Goal: Entertainment & Leisure: Consume media (video, audio)

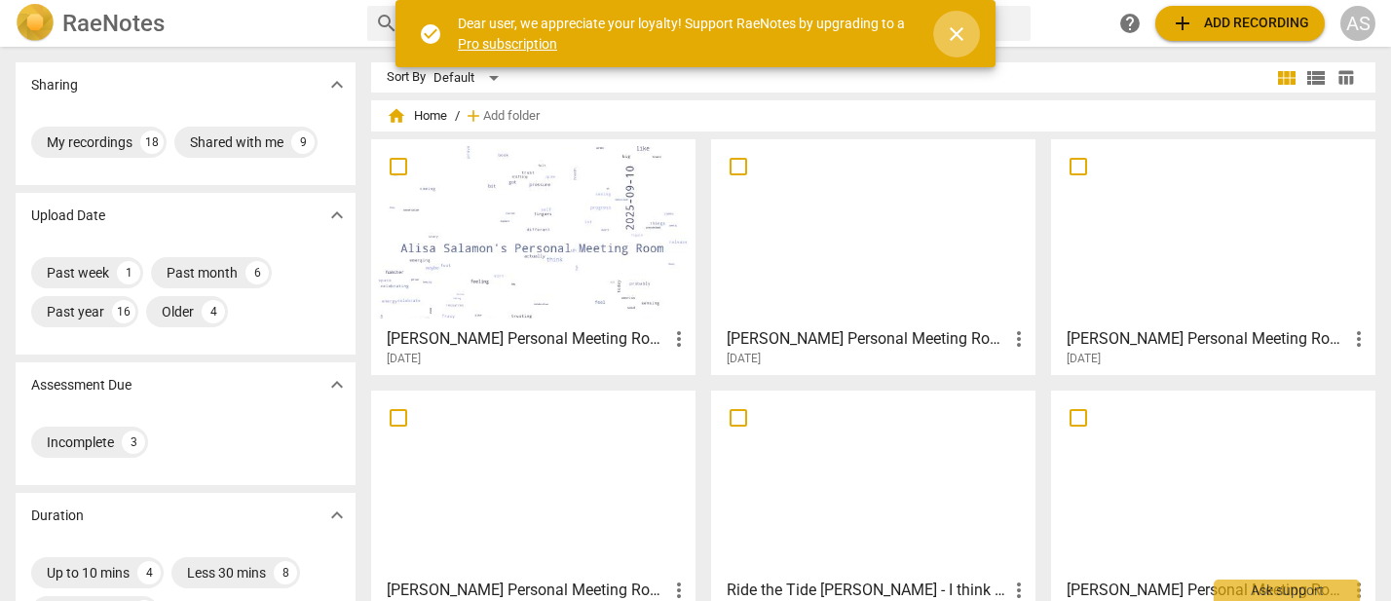
click at [960, 32] on span "close" at bounding box center [956, 33] width 23 height 23
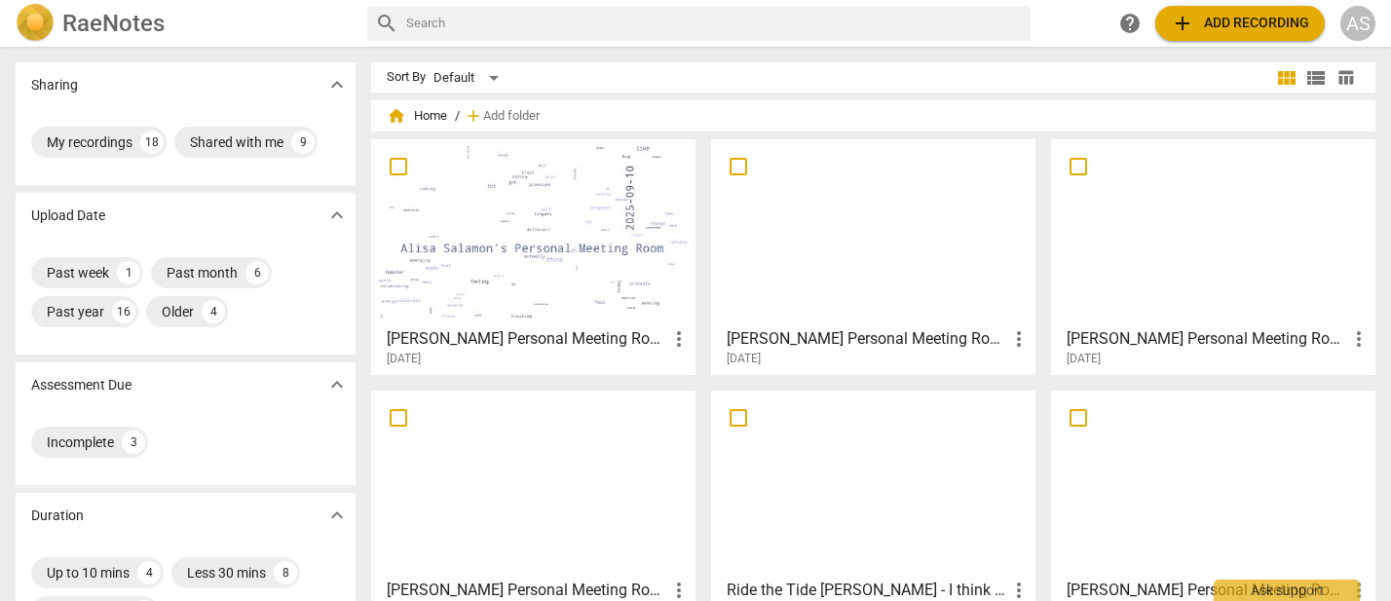
click at [566, 244] on div at bounding box center [533, 232] width 311 height 172
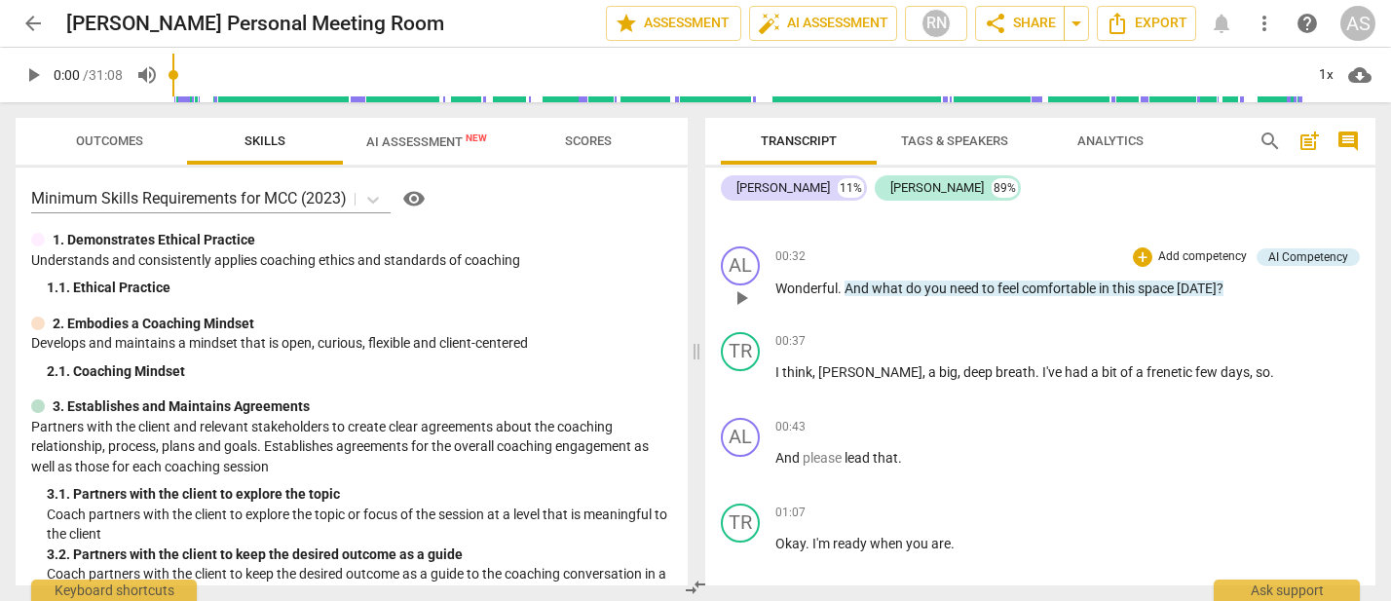
scroll to position [321, 0]
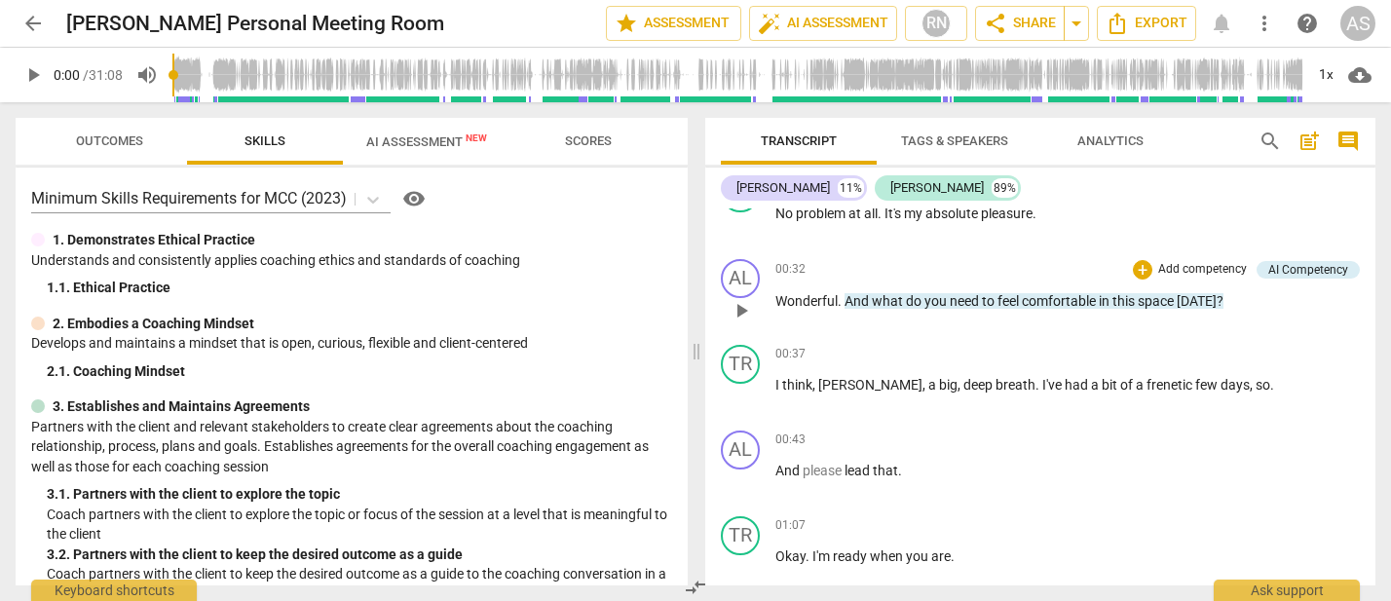
click at [741, 310] on span "play_arrow" at bounding box center [741, 310] width 23 height 23
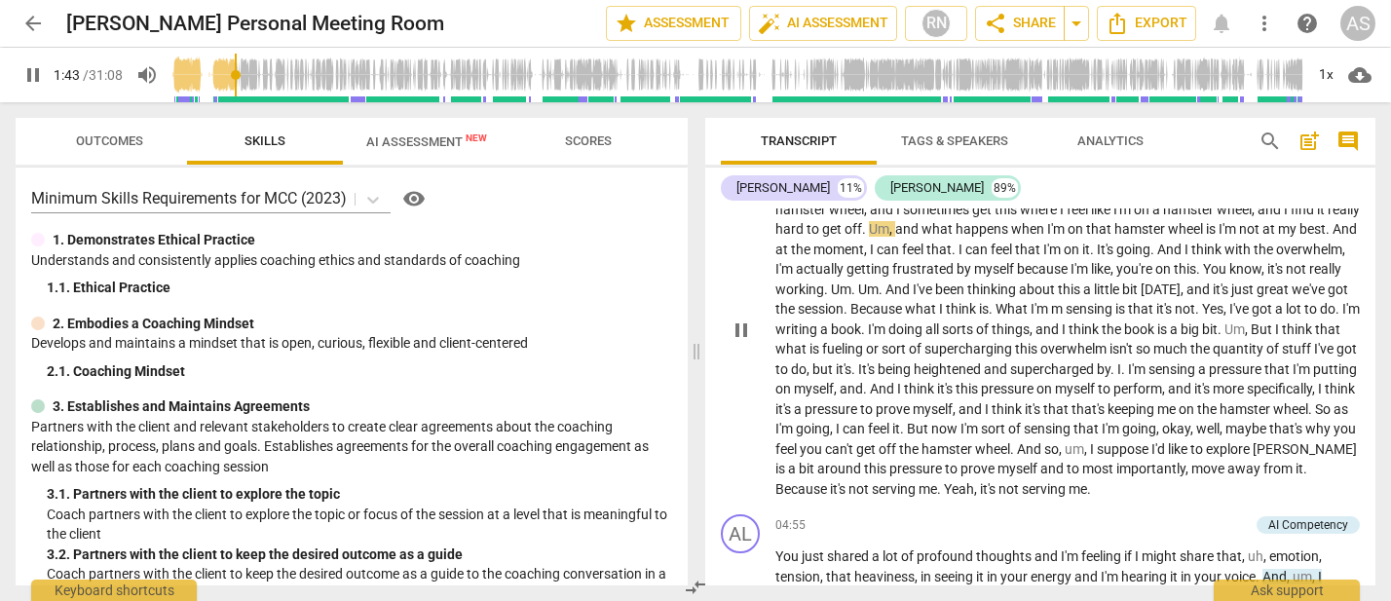
scroll to position [875, 0]
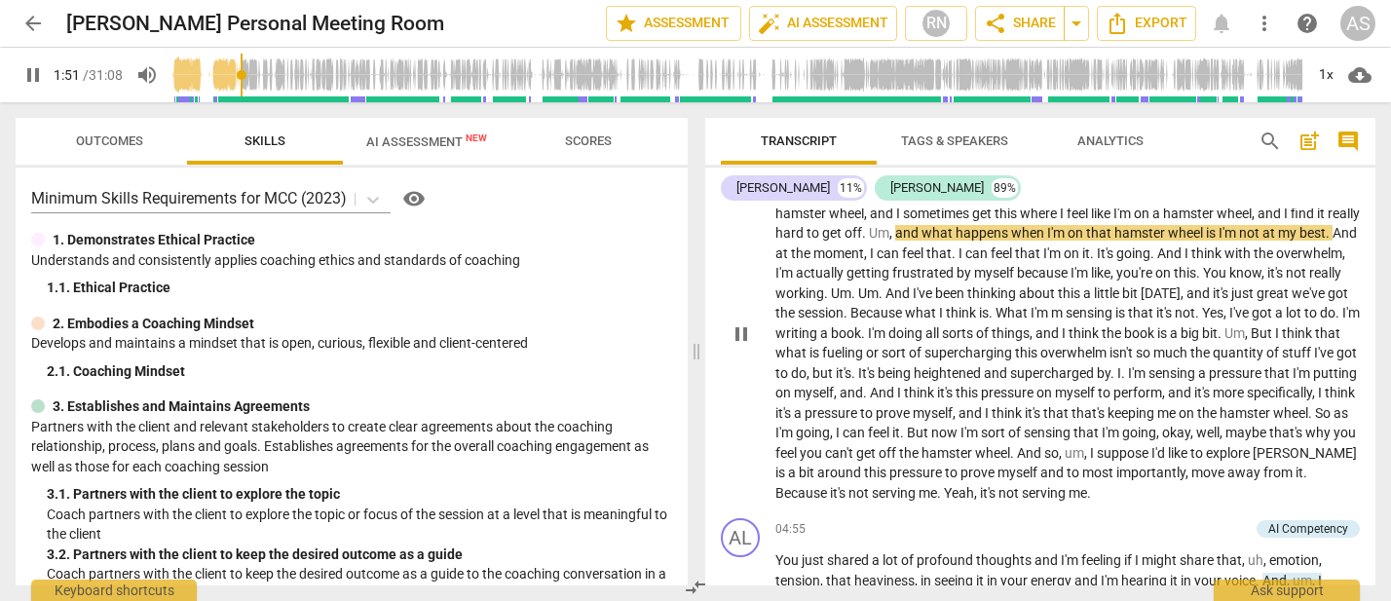
drag, startPoint x: 999, startPoint y: 226, endPoint x: 999, endPoint y: 266, distance: 39.9
click at [922, 230] on span "and" at bounding box center [908, 233] width 26 height 16
type input "114"
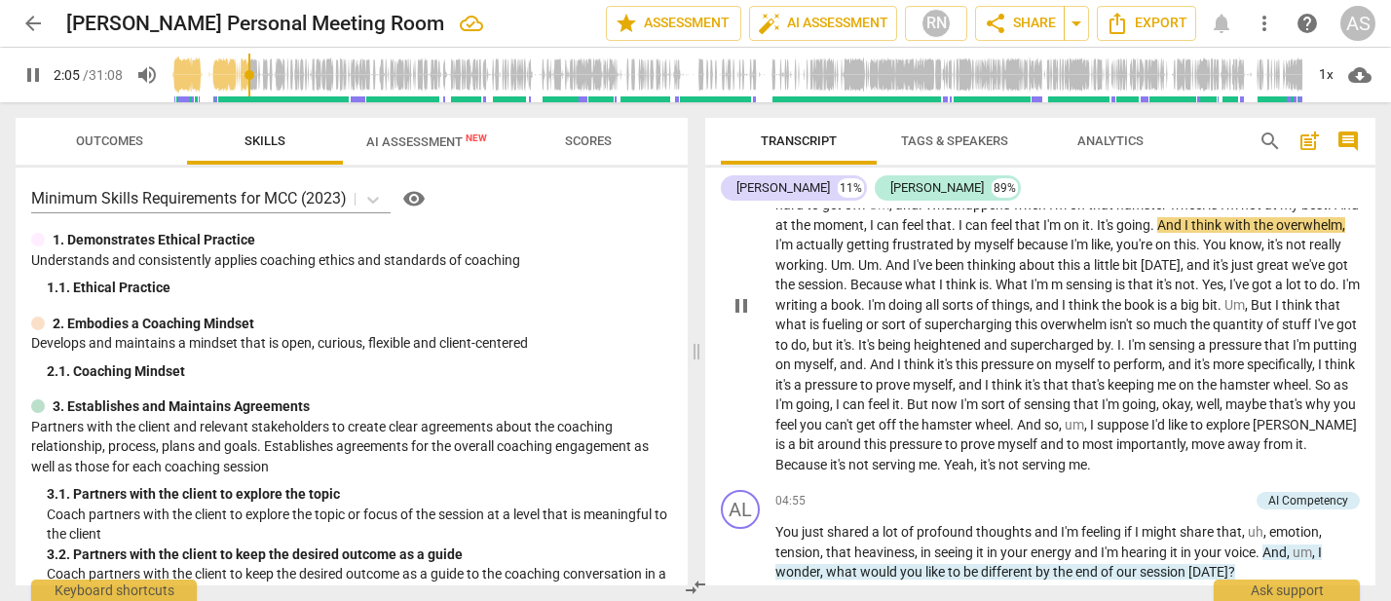
scroll to position [900, 0]
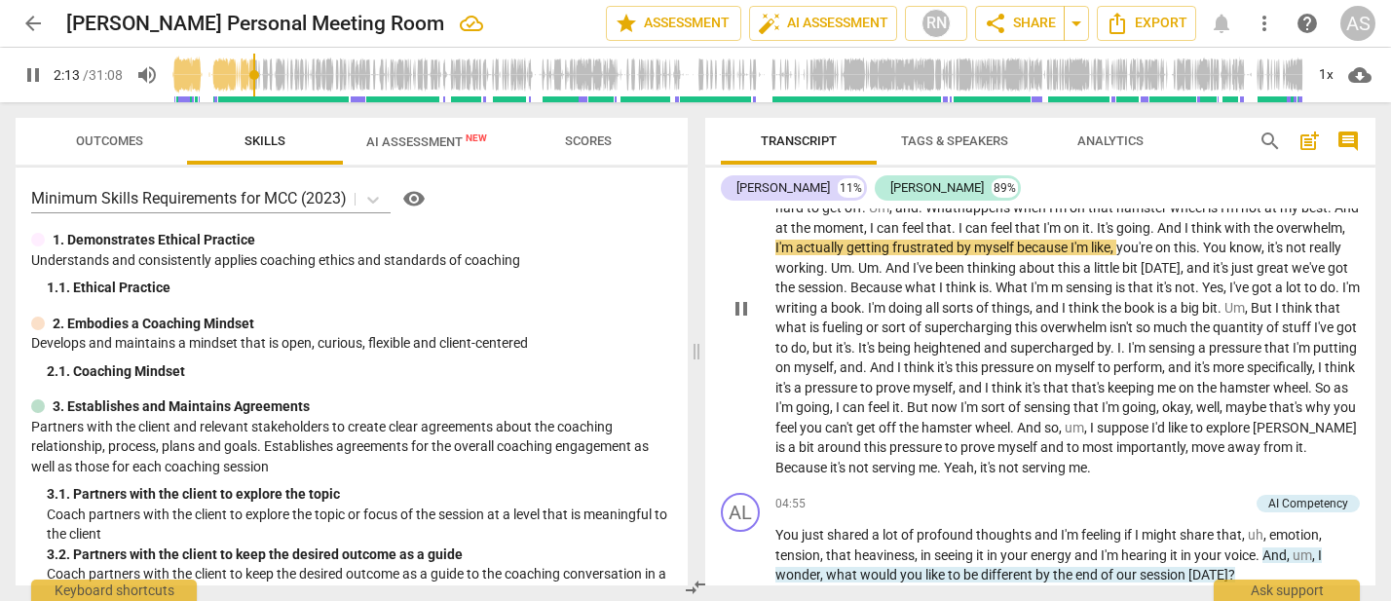
drag, startPoint x: 1109, startPoint y: 240, endPoint x: 1111, endPoint y: 252, distance: 12.8
click at [1017, 241] on span "myself" at bounding box center [995, 248] width 43 height 16
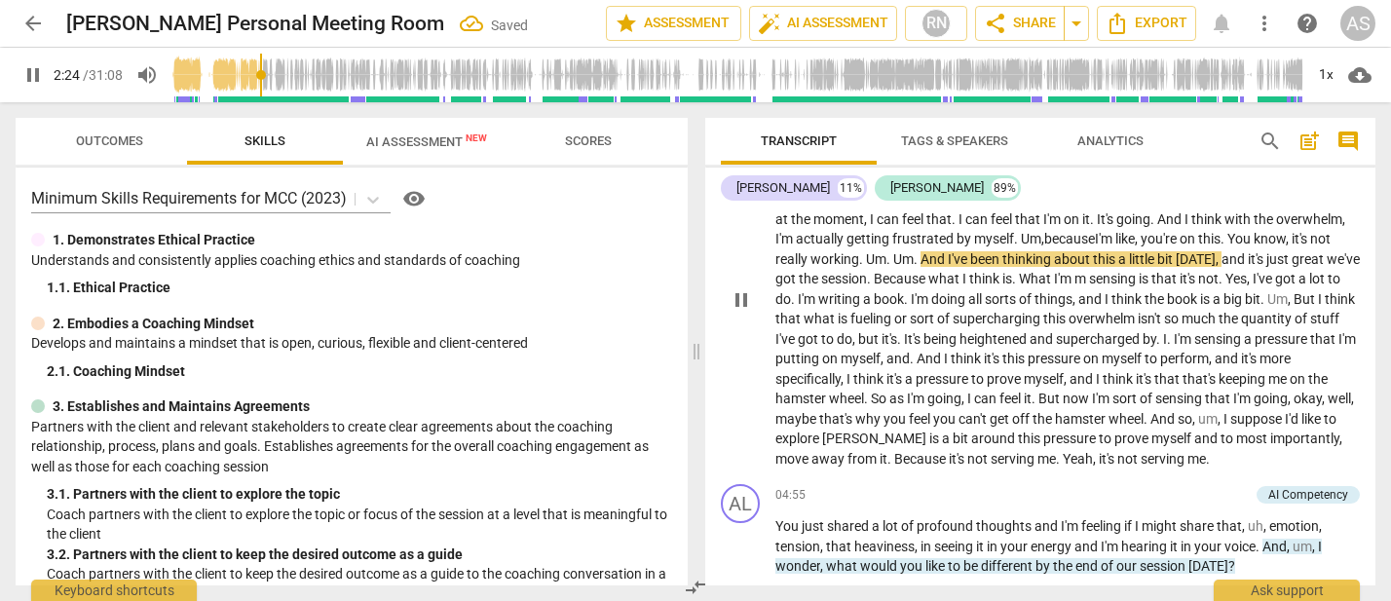
scroll to position [907, 0]
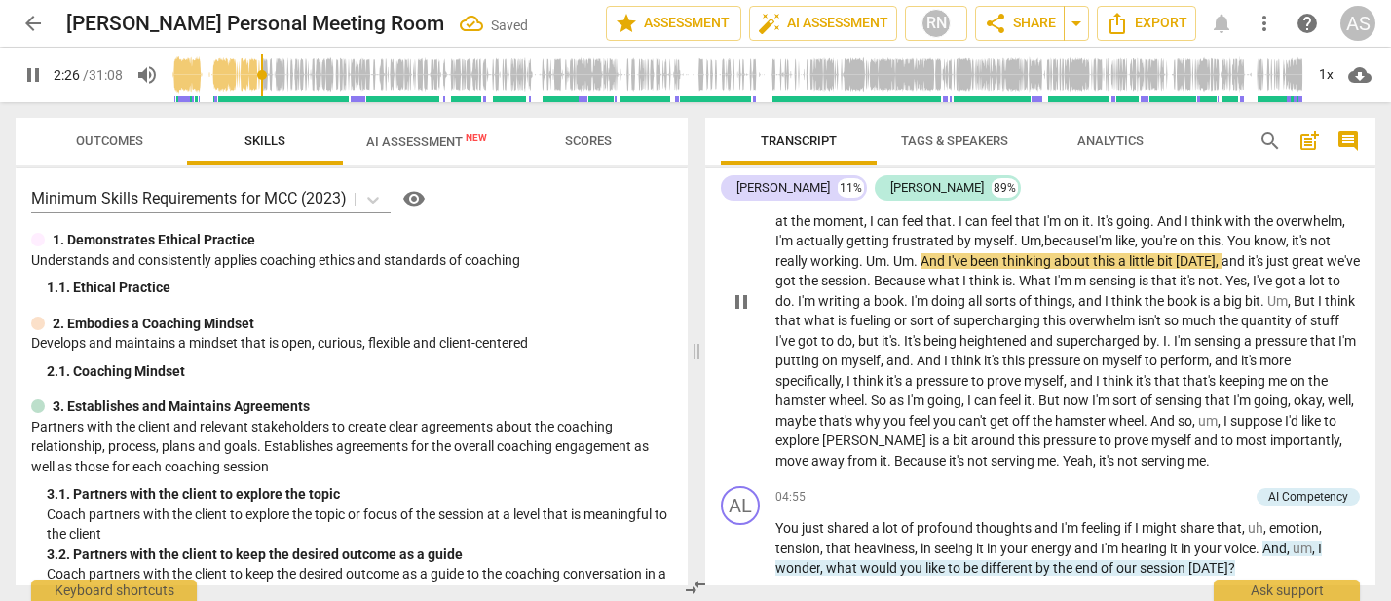
click at [948, 255] on span "And" at bounding box center [934, 261] width 27 height 16
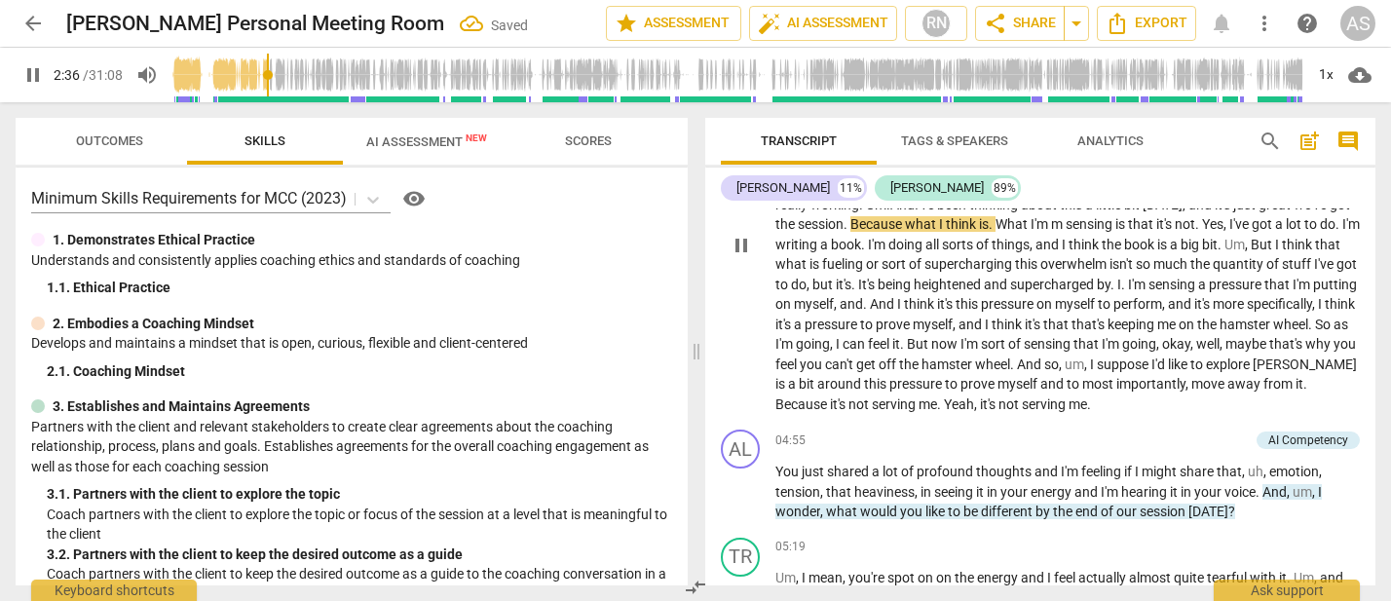
scroll to position [953, 0]
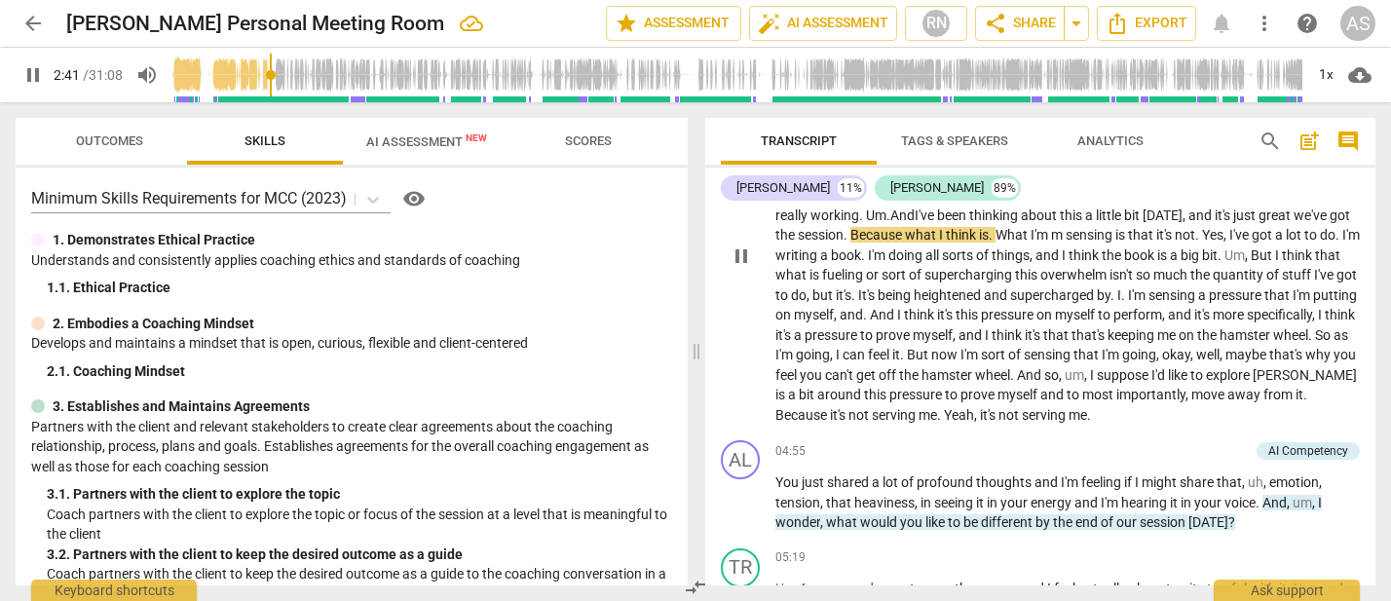
drag, startPoint x: 1025, startPoint y: 228, endPoint x: 1019, endPoint y: 260, distance: 32.7
click at [905, 228] on span "Because" at bounding box center [878, 235] width 55 height 16
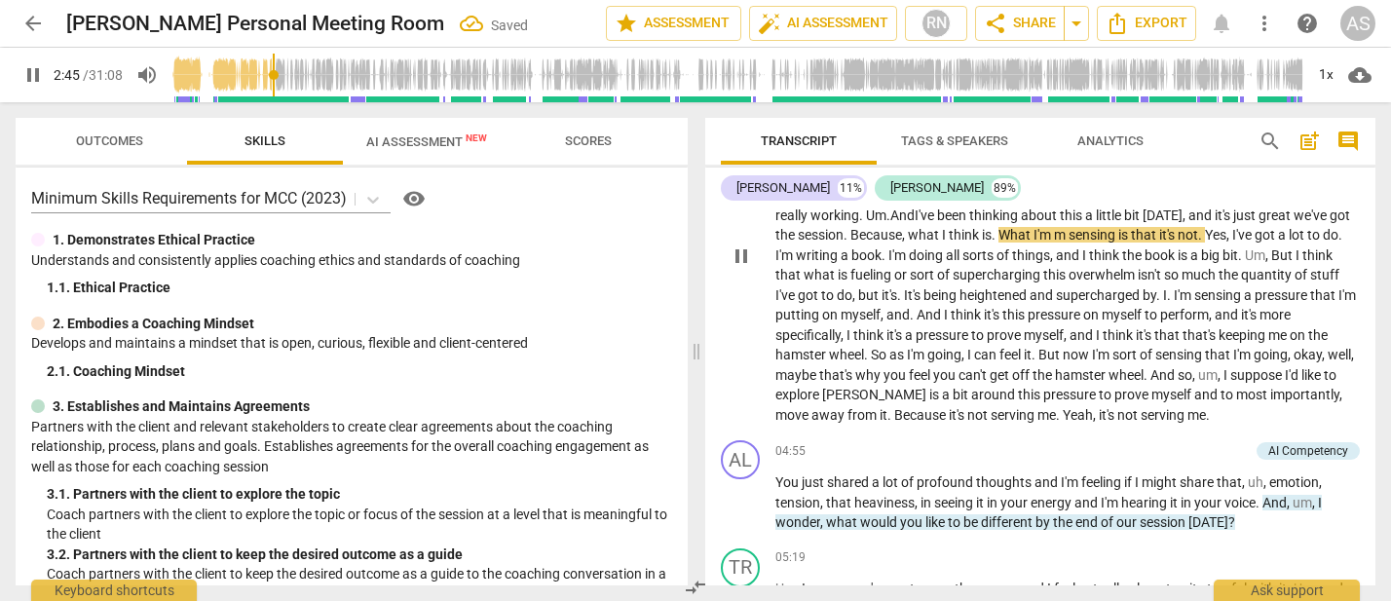
drag, startPoint x: 1239, startPoint y: 230, endPoint x: 1236, endPoint y: 252, distance: 22.6
click at [1118, 230] on span "sensing" at bounding box center [1094, 235] width 50 height 16
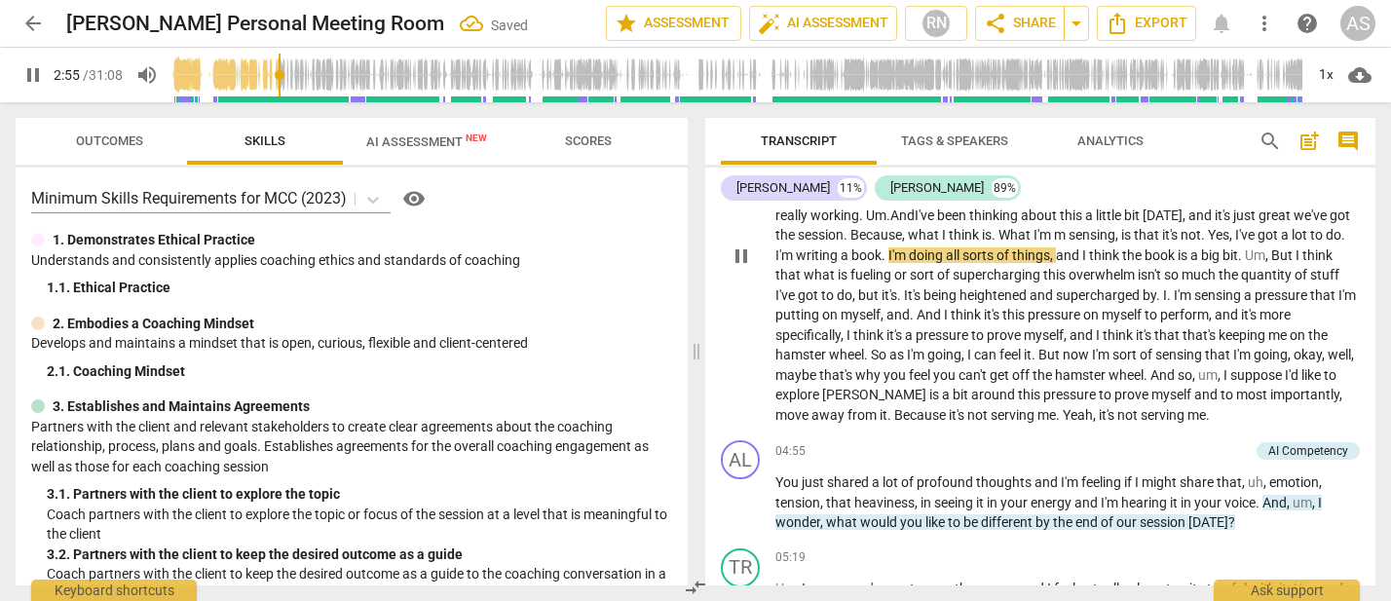
scroll to position [968, 0]
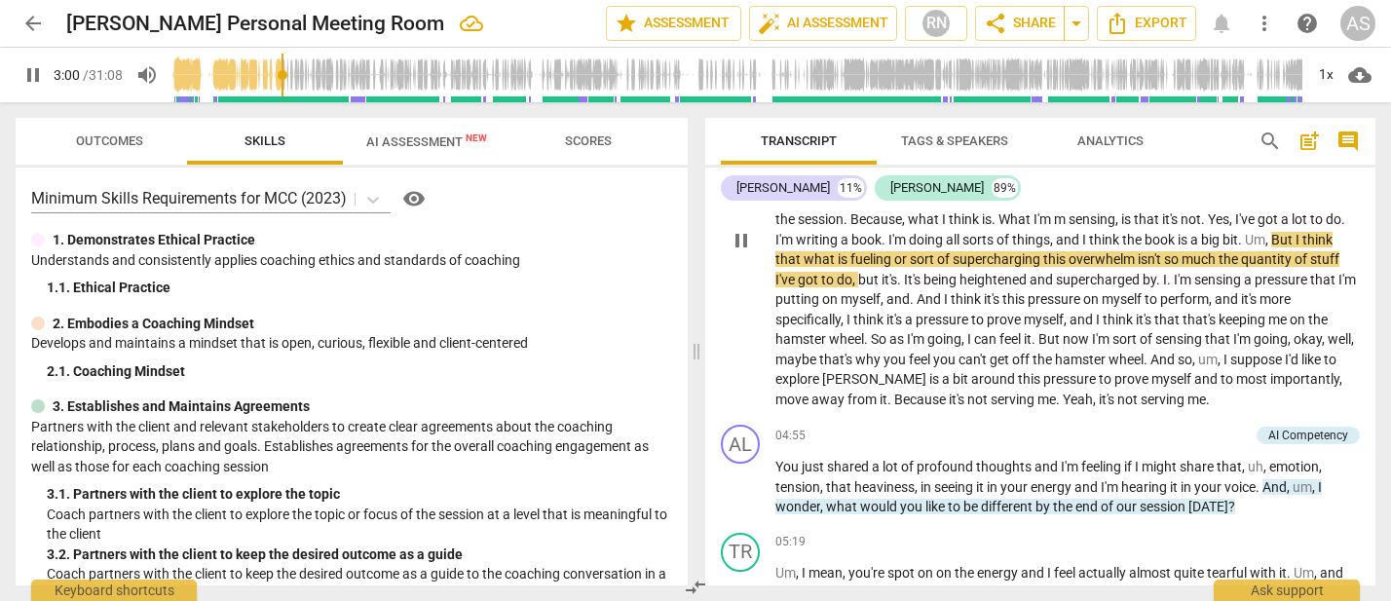
click at [1271, 247] on span "But" at bounding box center [1283, 240] width 24 height 16
drag, startPoint x: 853, startPoint y: 249, endPoint x: 860, endPoint y: 273, distance: 24.6
click at [1271, 247] on span "But" at bounding box center [1283, 240] width 24 height 16
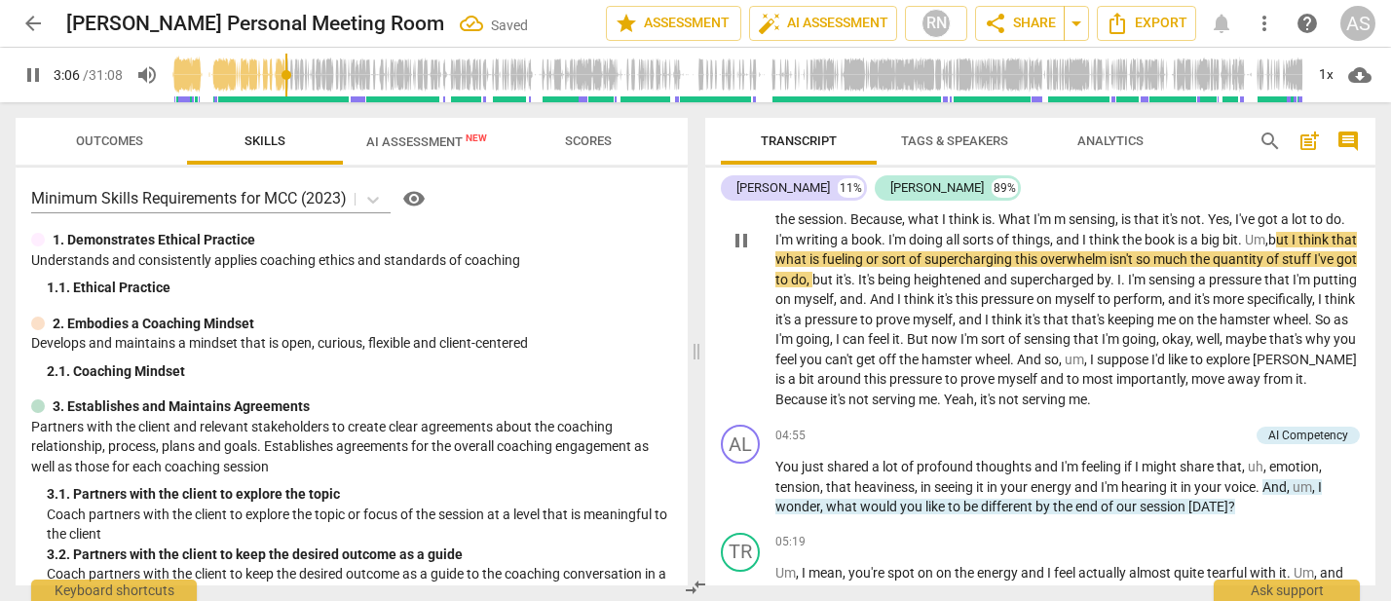
drag, startPoint x: 1004, startPoint y: 250, endPoint x: 1015, endPoint y: 285, distance: 36.7
click at [866, 251] on span "fueling" at bounding box center [844, 259] width 44 height 16
click at [869, 251] on span "fuelling" at bounding box center [845, 259] width 47 height 16
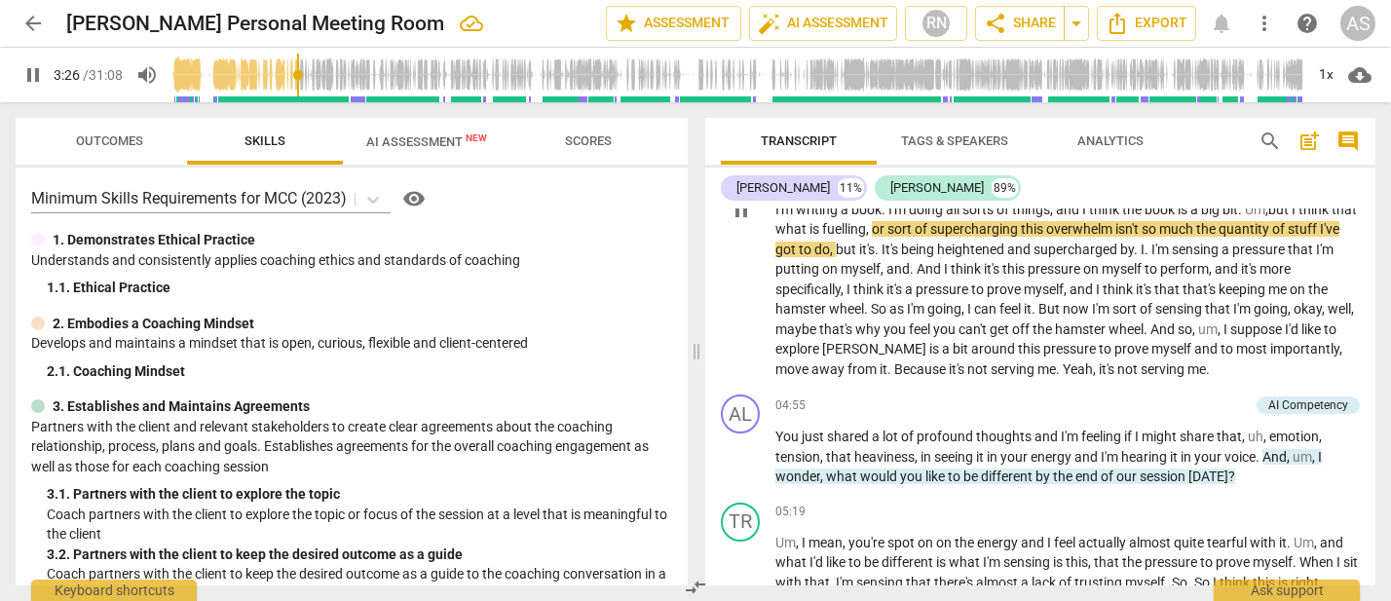
scroll to position [1013, 0]
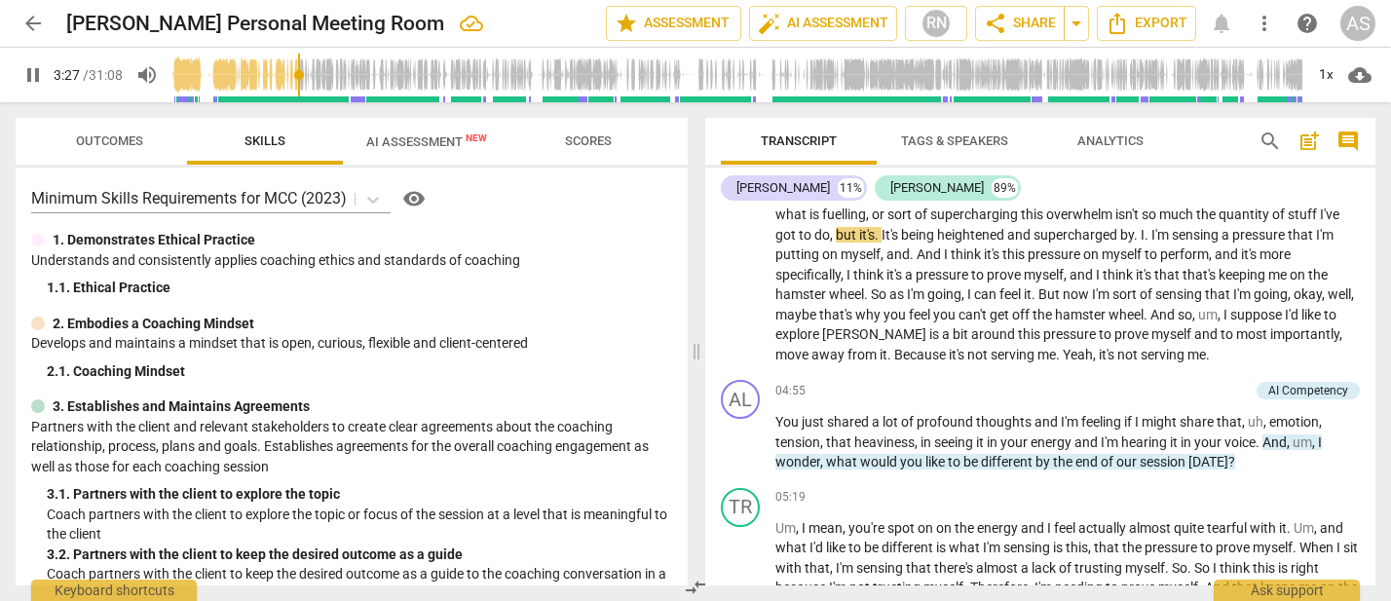
drag, startPoint x: 1010, startPoint y: 227, endPoint x: 1018, endPoint y: 236, distance: 11.7
click at [830, 228] on span "do" at bounding box center [823, 235] width 16 height 16
drag, startPoint x: 1065, startPoint y: 227, endPoint x: 1069, endPoint y: 247, distance: 20.8
click at [882, 229] on span "." at bounding box center [878, 235] width 7 height 16
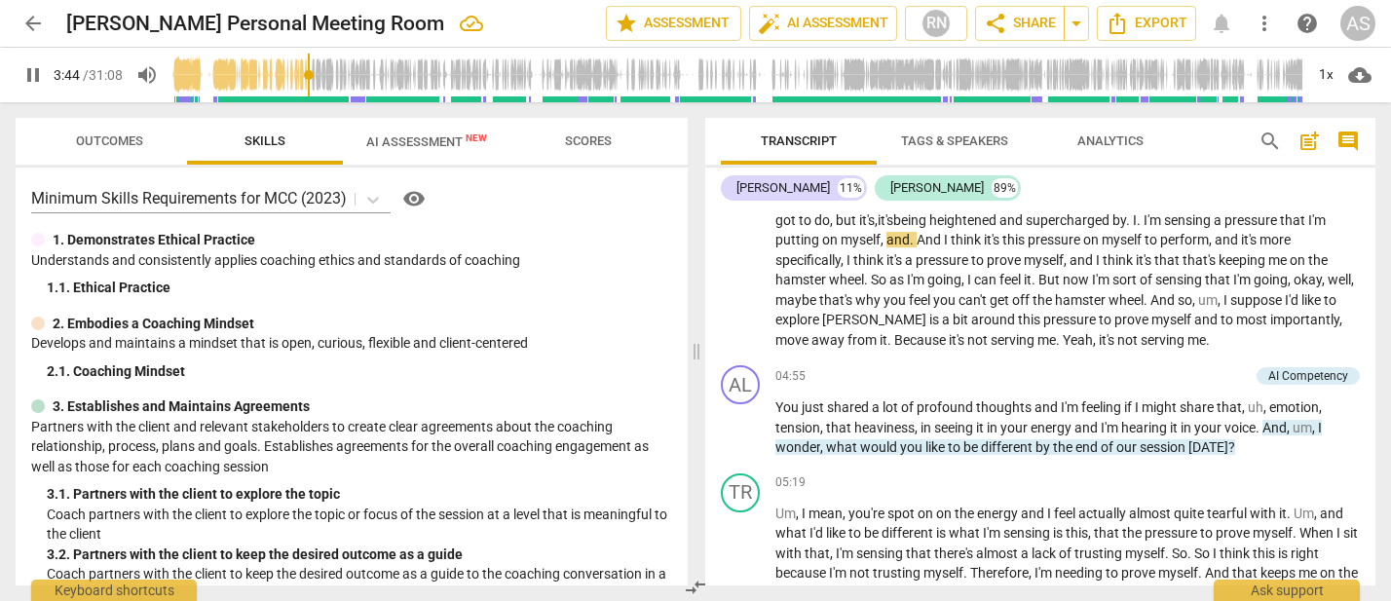
scroll to position [1026, 0]
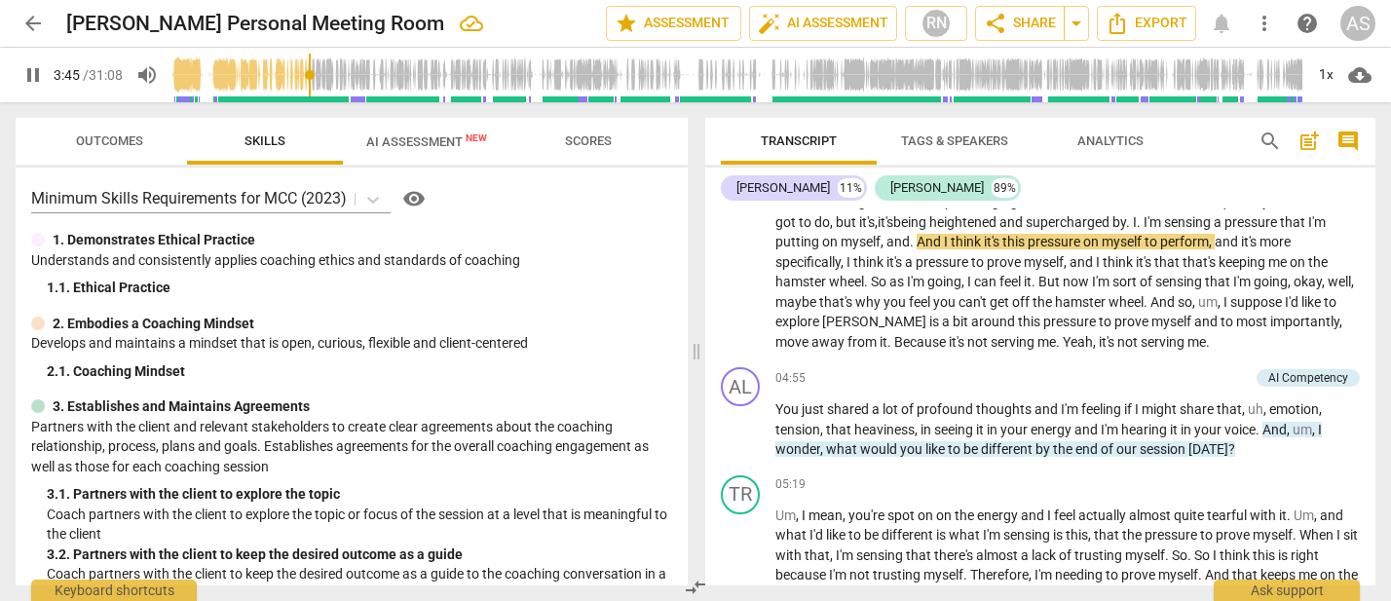
drag, startPoint x: 1102, startPoint y: 232, endPoint x: 1104, endPoint y: 273, distance: 41.0
click at [917, 234] on span "." at bounding box center [913, 242] width 7 height 16
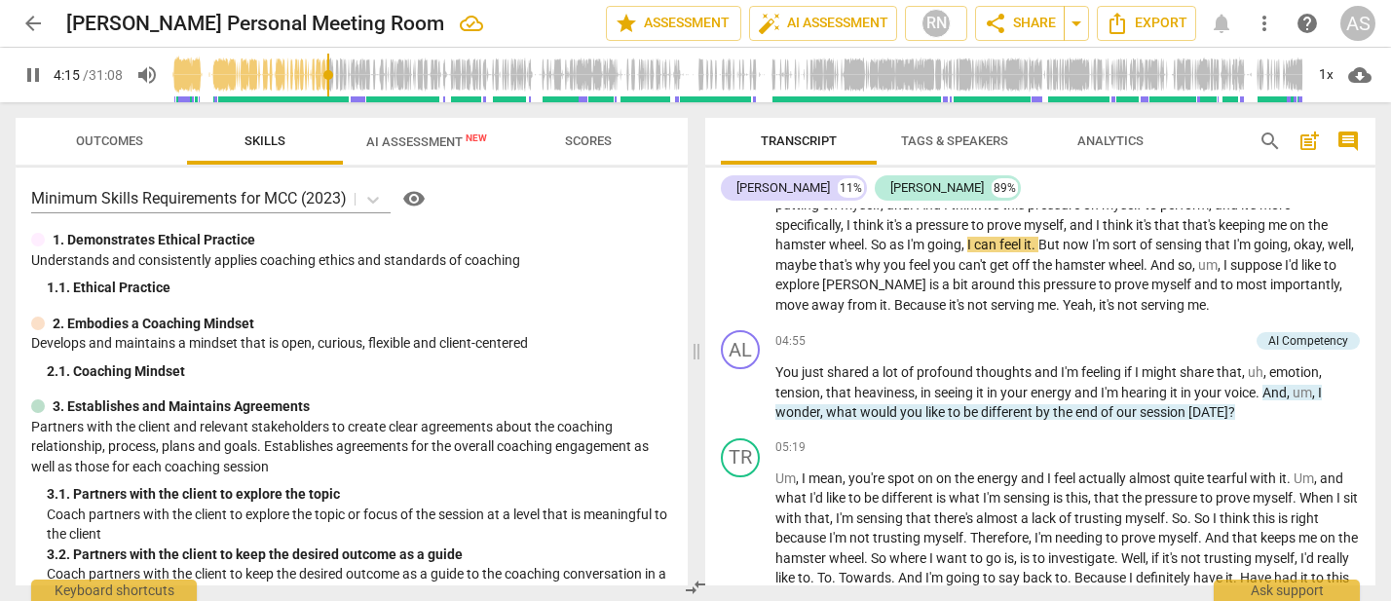
scroll to position [1067, 0]
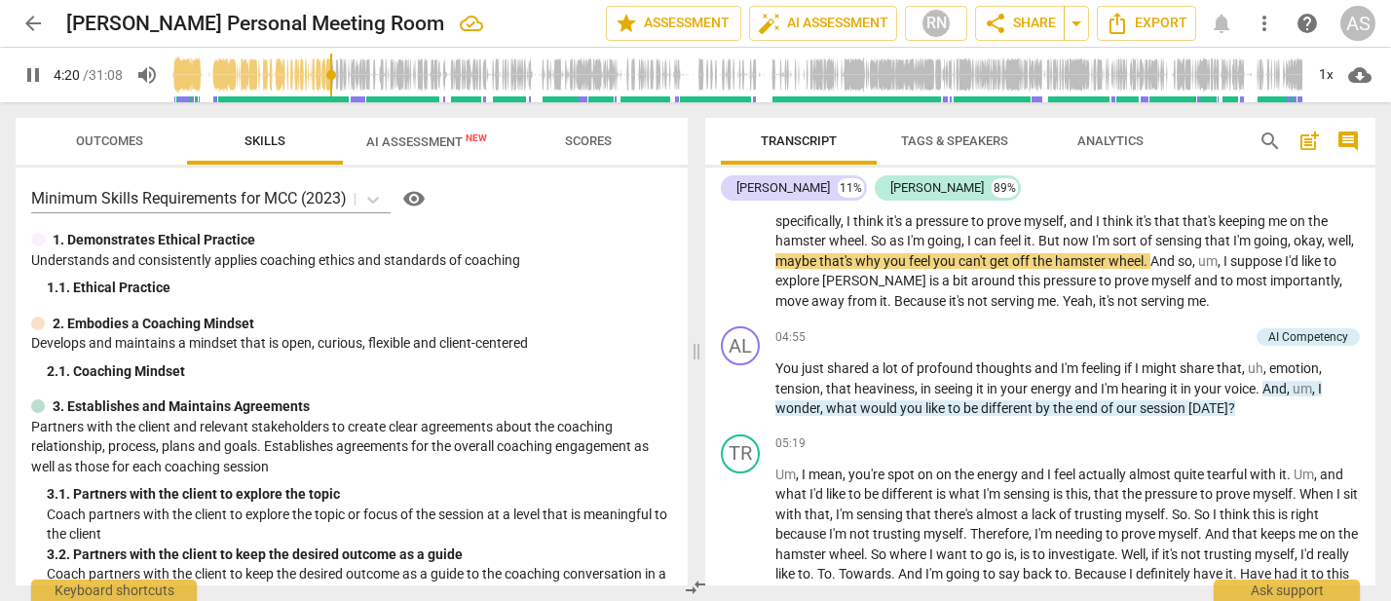
click at [1294, 248] on span "okay" at bounding box center [1308, 241] width 28 height 16
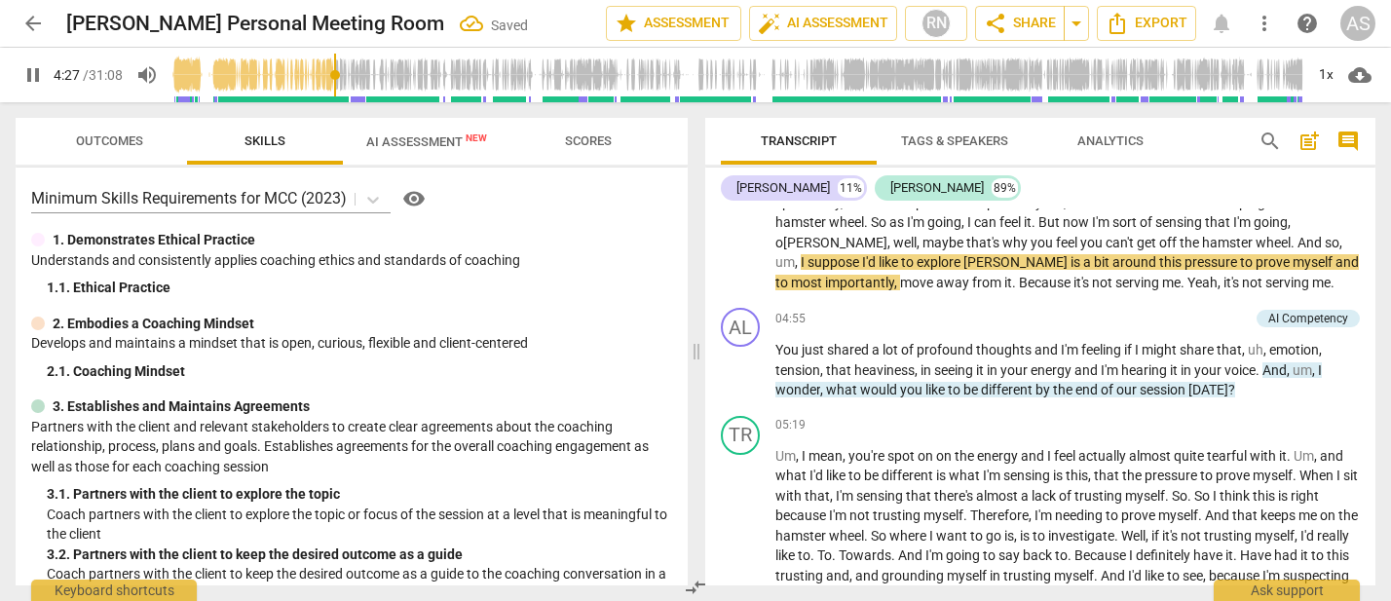
scroll to position [1086, 0]
drag, startPoint x: 1062, startPoint y: 246, endPoint x: 1073, endPoint y: 273, distance: 28.4
click at [1065, 253] on span "[PERSON_NAME]" at bounding box center [1017, 261] width 107 height 16
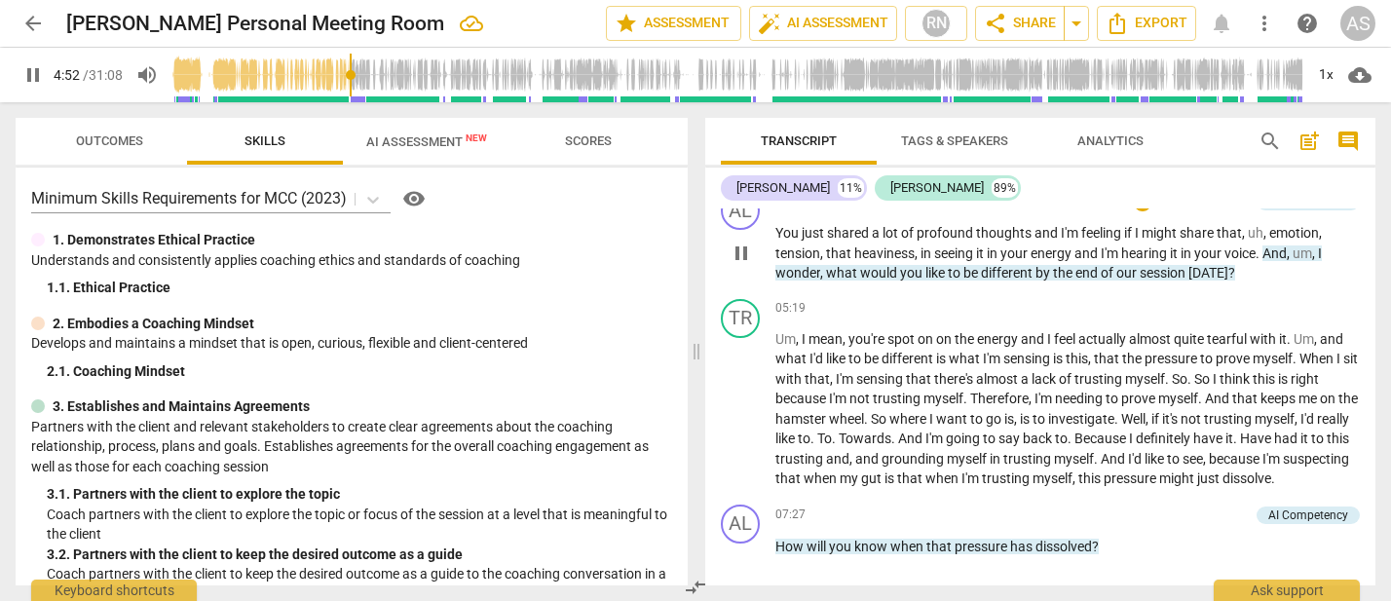
scroll to position [1214, 0]
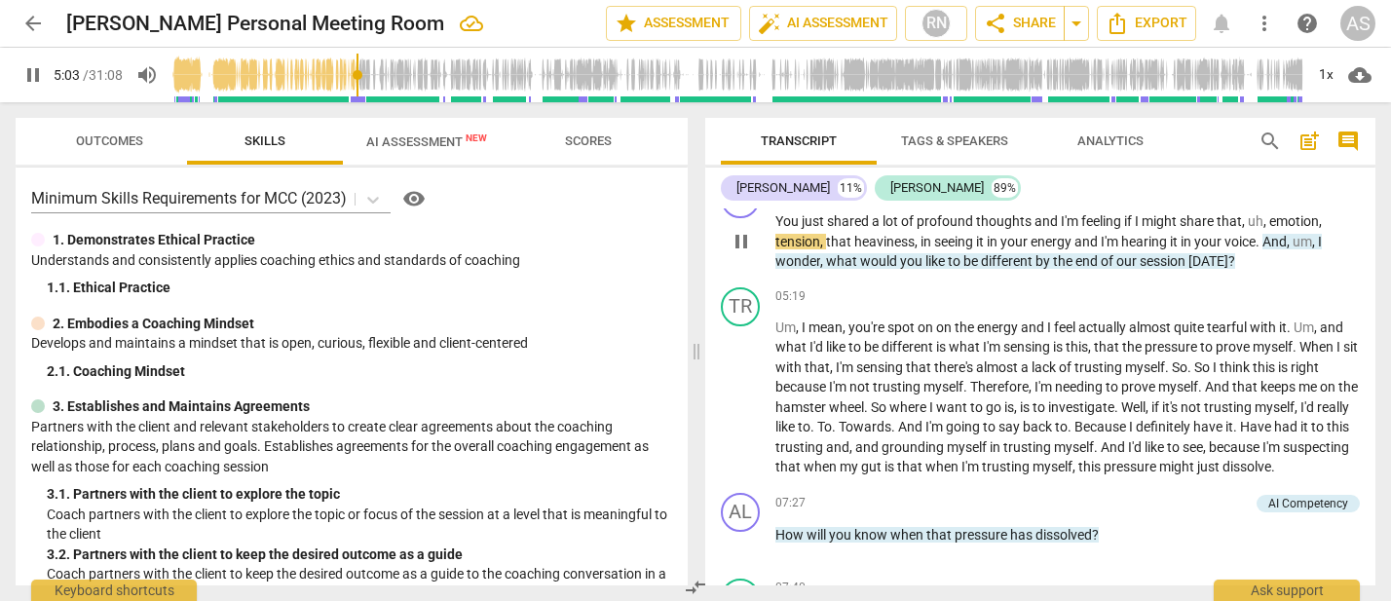
click at [1249, 229] on span "uh" at bounding box center [1256, 221] width 16 height 16
click at [1251, 229] on span "uh" at bounding box center [1256, 221] width 16 height 16
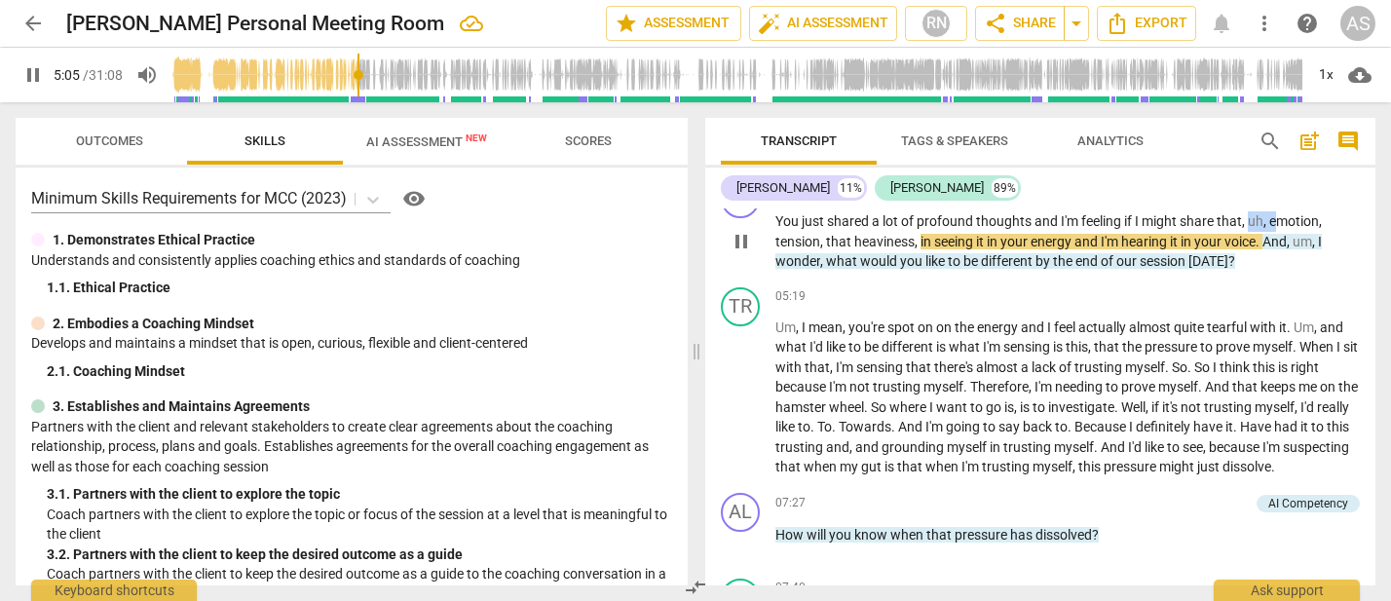
drag, startPoint x: 1252, startPoint y: 227, endPoint x: 1282, endPoint y: 234, distance: 31.0
click at [1275, 230] on p "You just shared a lot of profound thoughts and I'm feeling if I might share tha…" at bounding box center [1068, 241] width 585 height 60
click at [737, 253] on span "pause" at bounding box center [741, 241] width 23 height 23
type input "309"
click at [1265, 229] on span "," at bounding box center [1267, 221] width 6 height 16
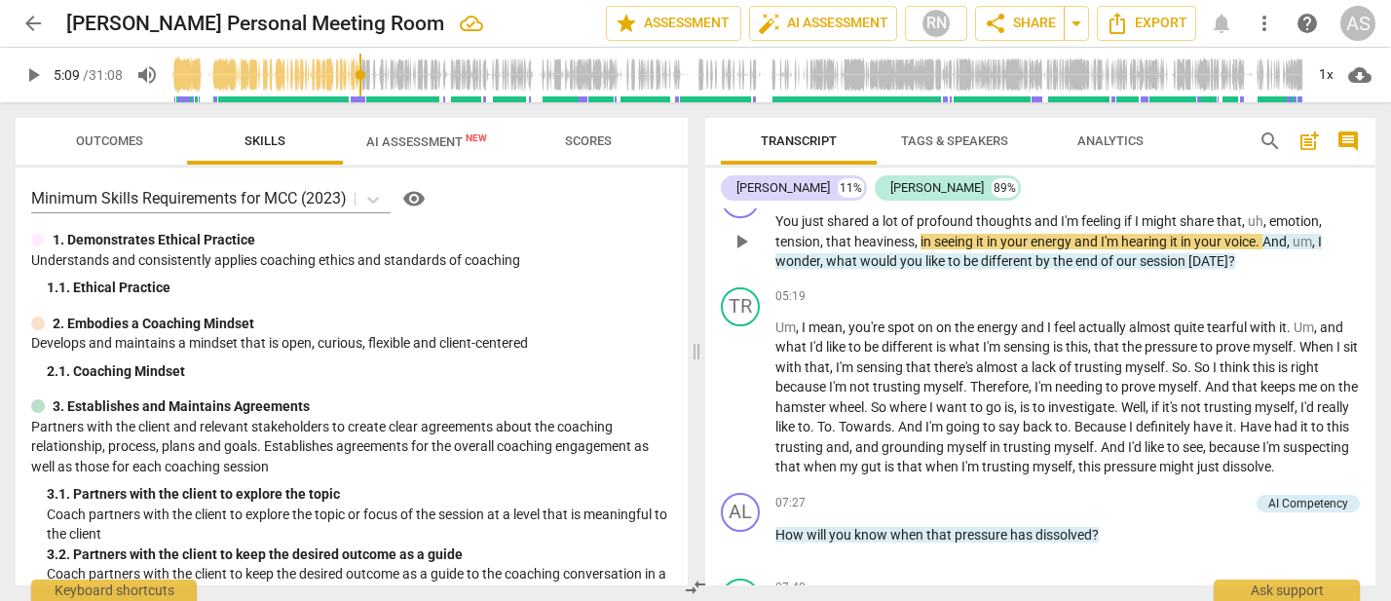
drag, startPoint x: 1272, startPoint y: 231, endPoint x: 1270, endPoint y: 263, distance: 32.3
click at [1271, 229] on span "emotion" at bounding box center [1295, 221] width 50 height 16
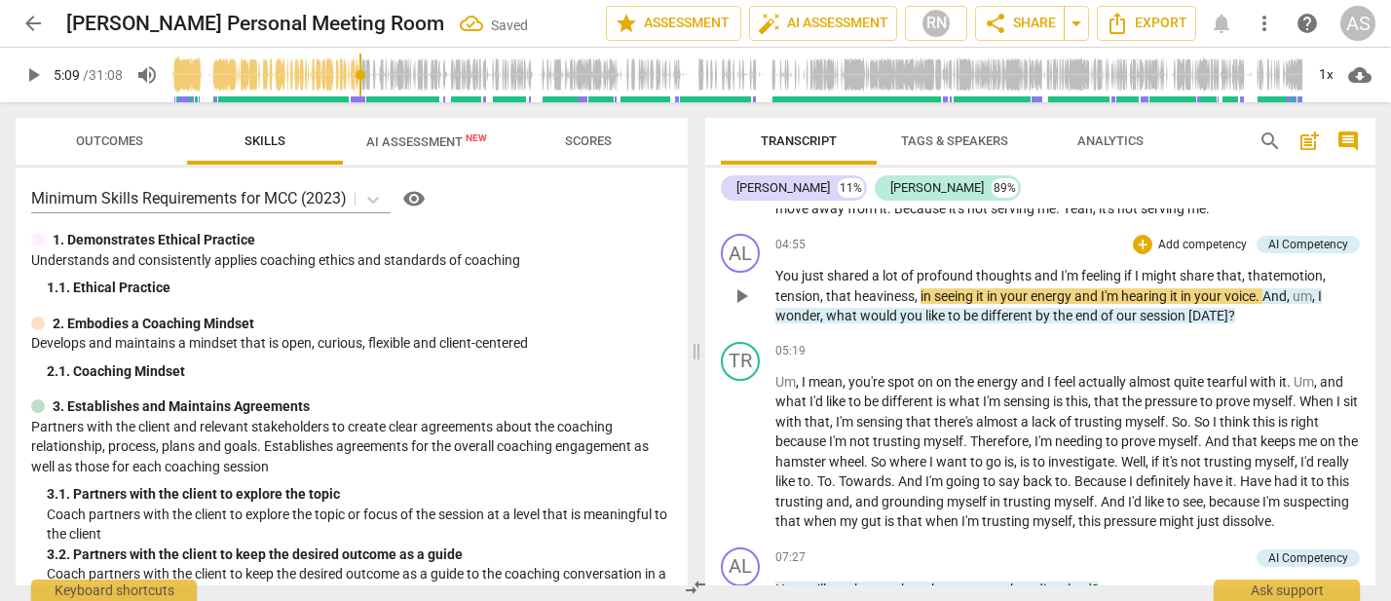
scroll to position [1178, 0]
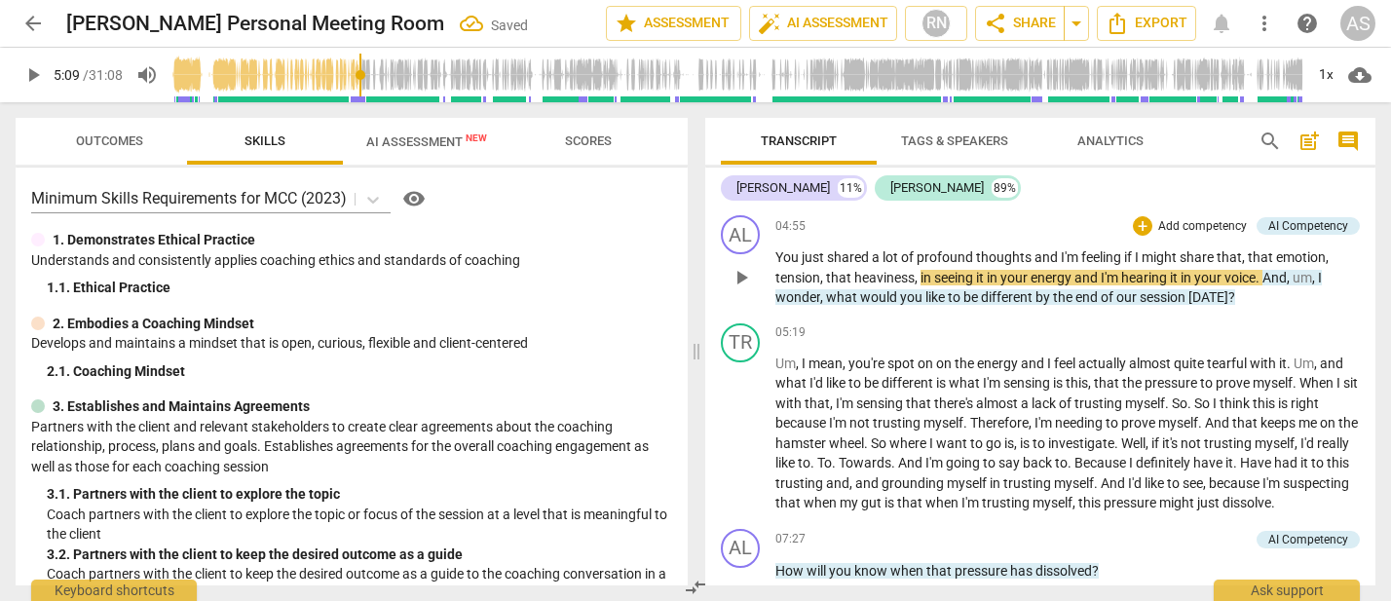
click at [775, 268] on div "play_arrow pause" at bounding box center [751, 278] width 50 height 48
click at [779, 265] on span "You" at bounding box center [789, 257] width 26 height 16
click at [743, 283] on div "AL play_arrow pause 00:03 + Add competency keyboard_arrow_right Good afternoon …" at bounding box center [1040, 396] width 670 height 377
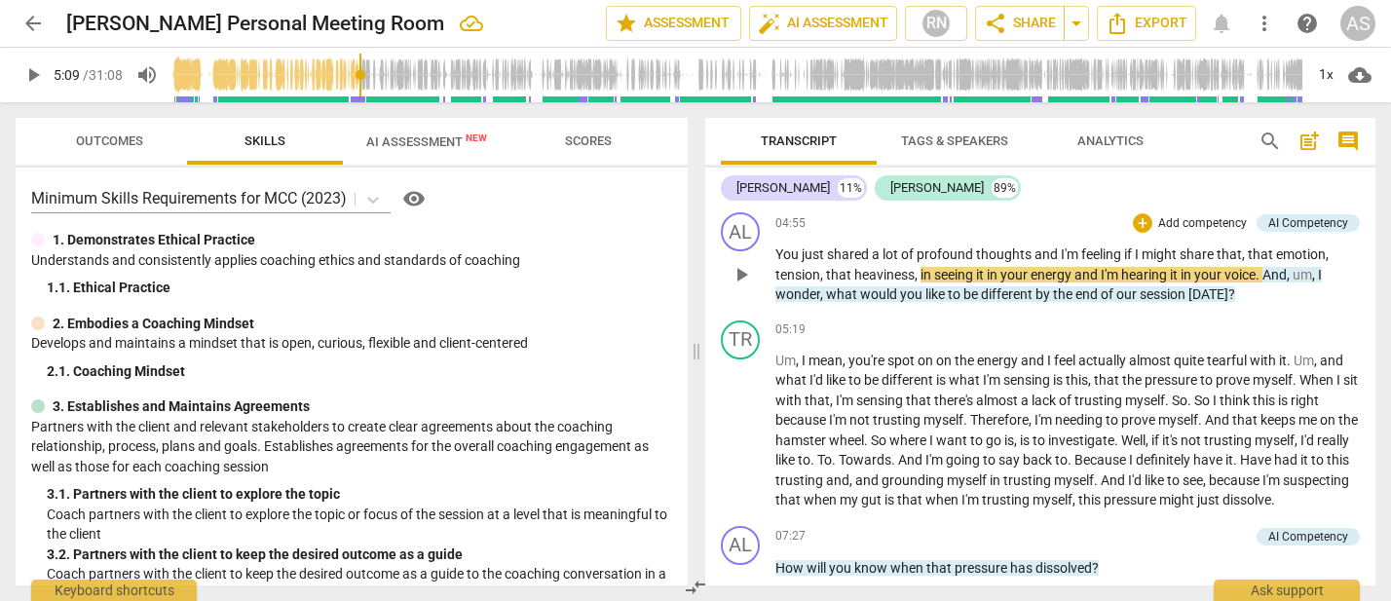
scroll to position [1175, 0]
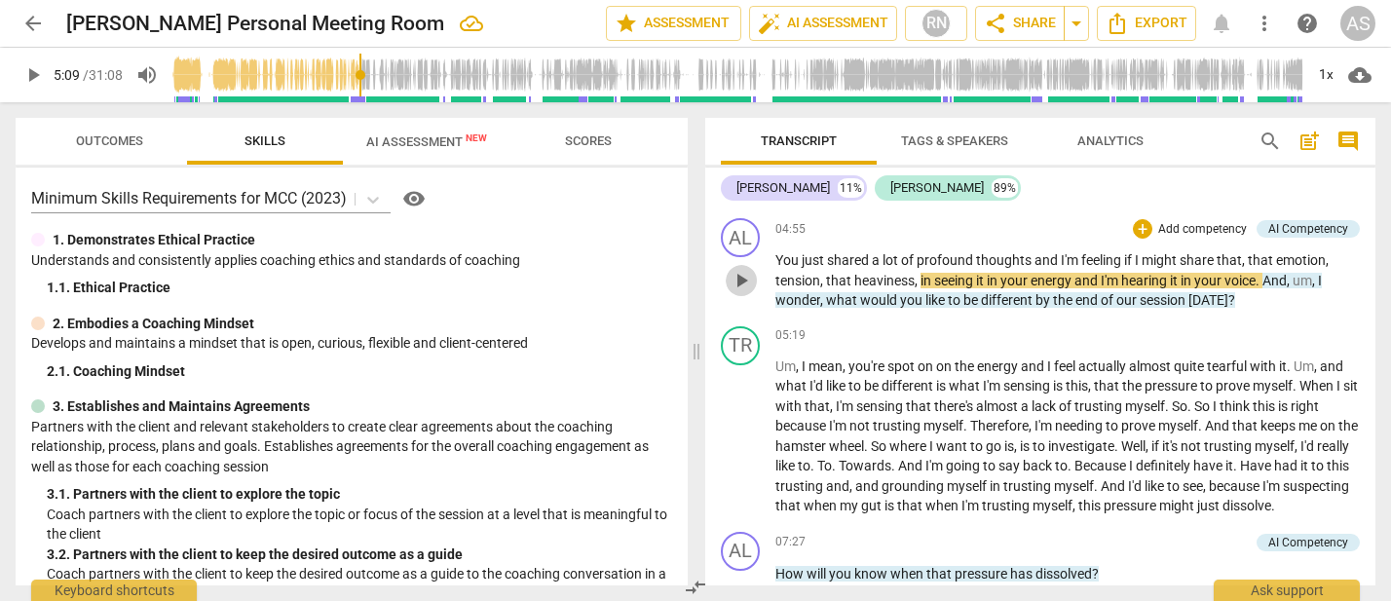
click at [742, 292] on span "play_arrow" at bounding box center [741, 280] width 23 height 23
click at [740, 292] on span "pause" at bounding box center [741, 280] width 23 height 23
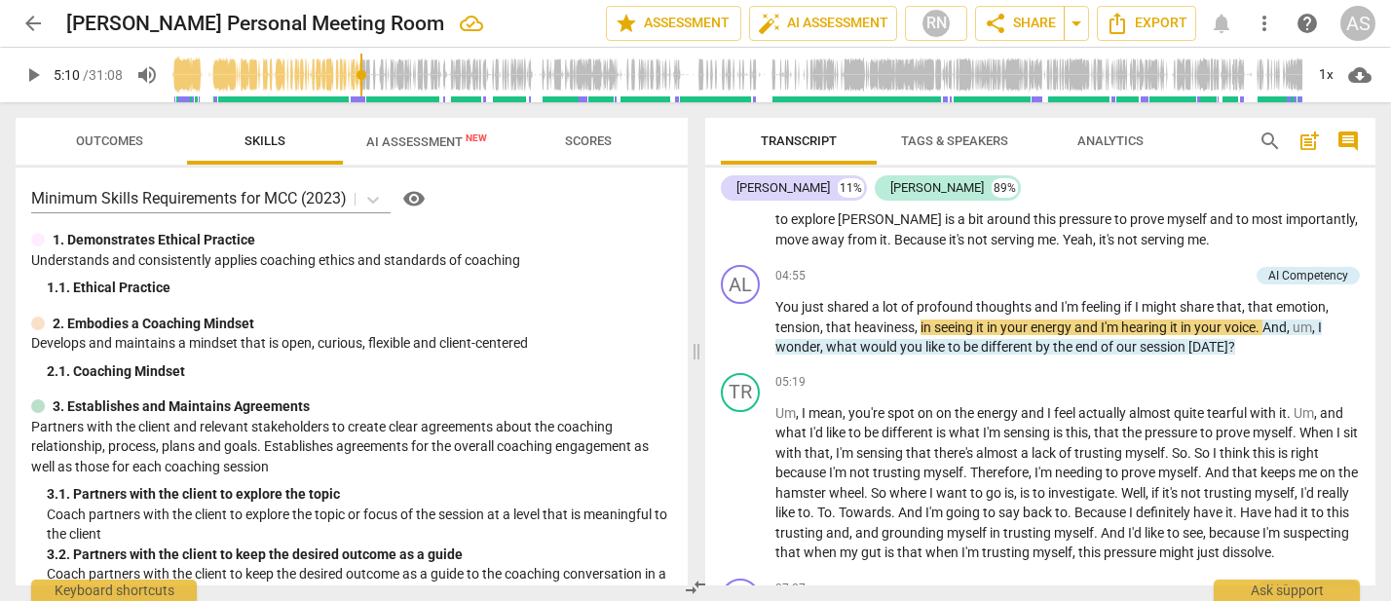
scroll to position [1123, 0]
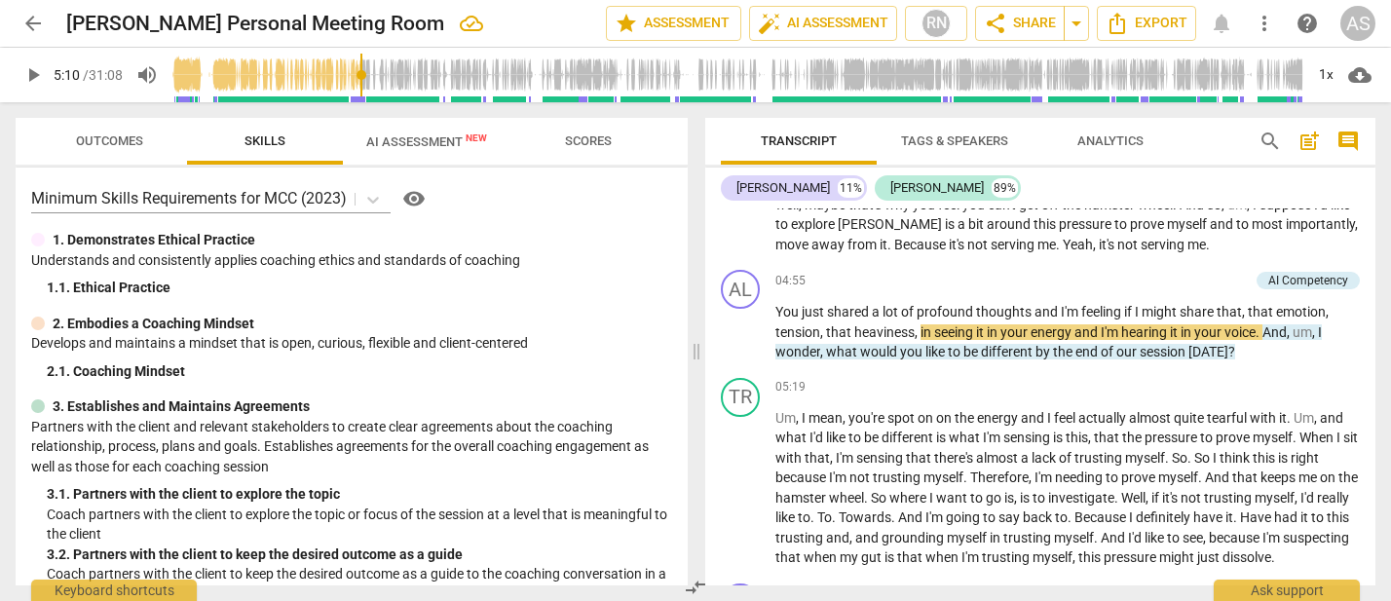
click at [1206, 252] on span "." at bounding box center [1208, 245] width 4 height 16
click at [739, 342] on span "play_arrow" at bounding box center [741, 332] width 23 height 23
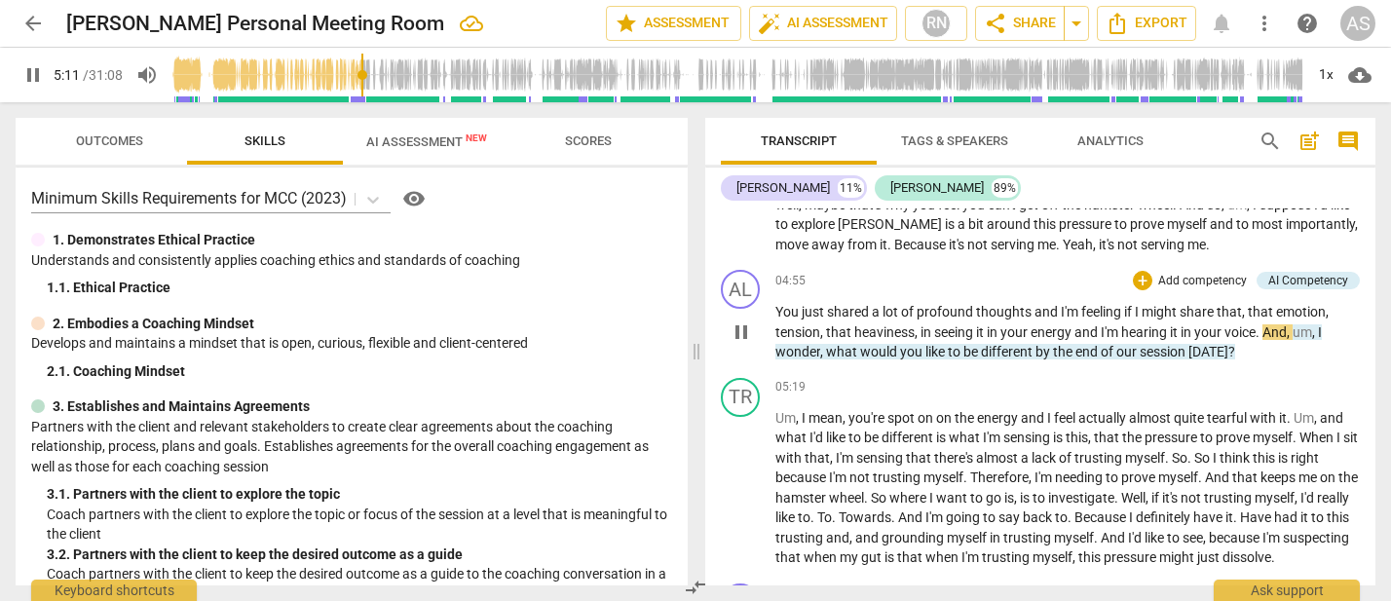
drag, startPoint x: 777, startPoint y: 322, endPoint x: 789, endPoint y: 321, distance: 12.8
click at [777, 320] on span "You" at bounding box center [789, 312] width 26 height 16
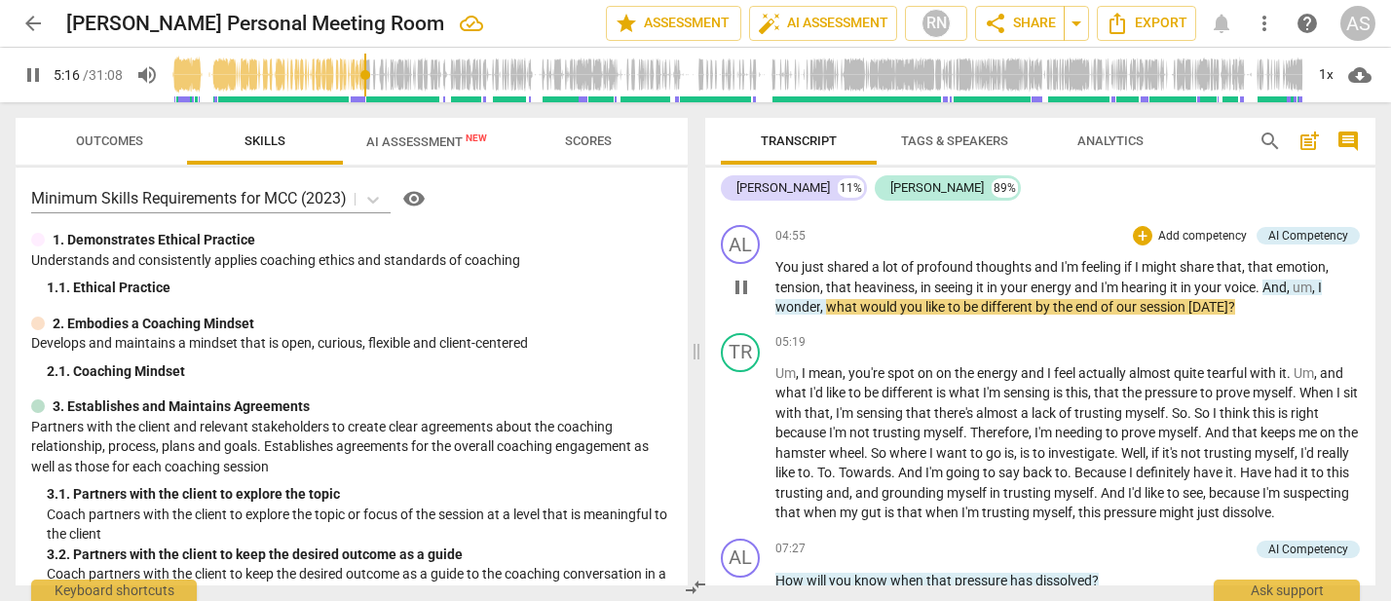
scroll to position [1196, 0]
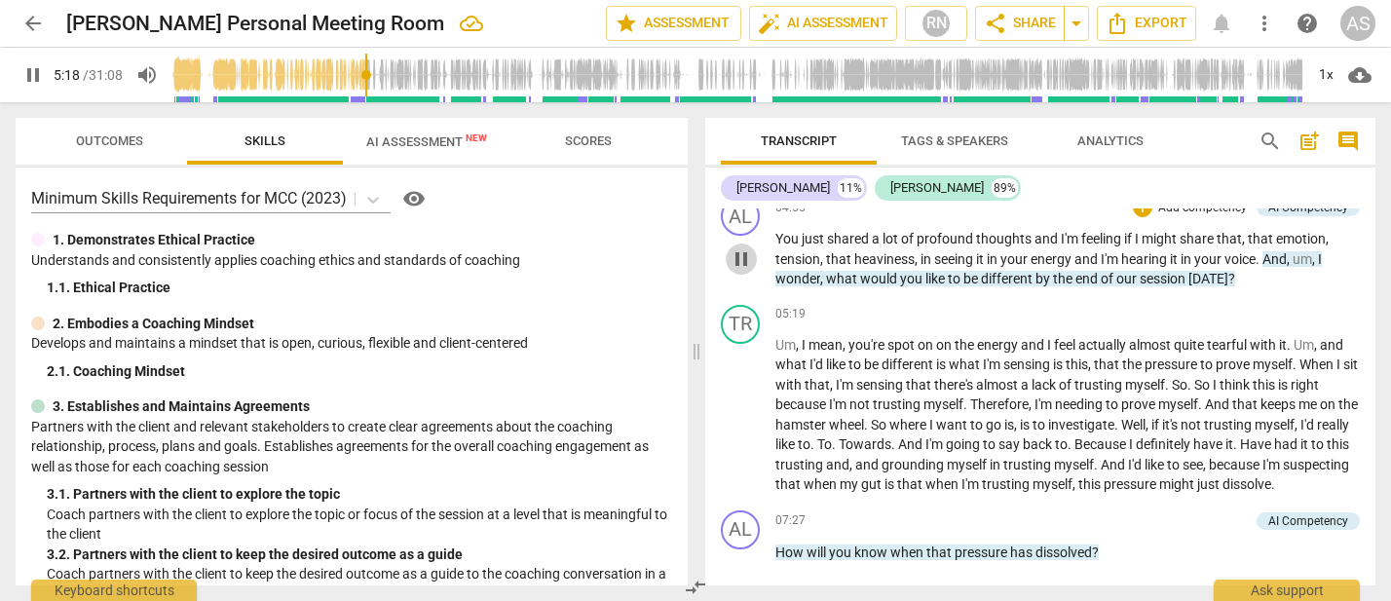
click at [738, 271] on span "pause" at bounding box center [741, 258] width 23 height 23
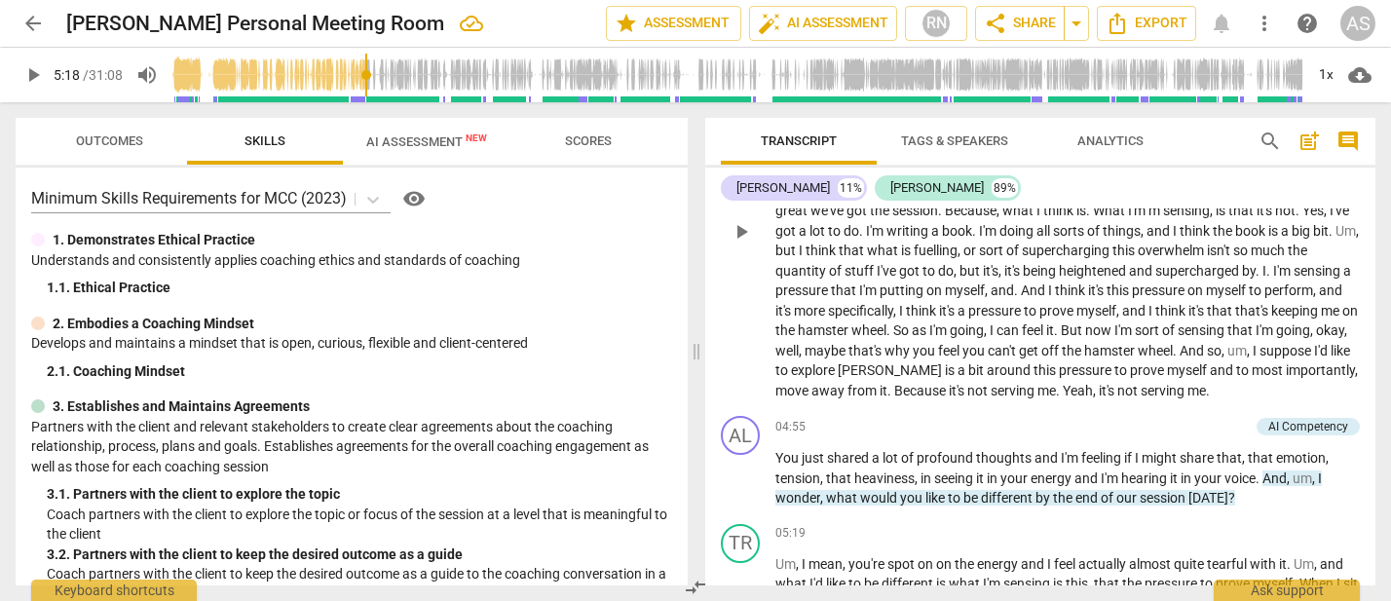
scroll to position [955, 0]
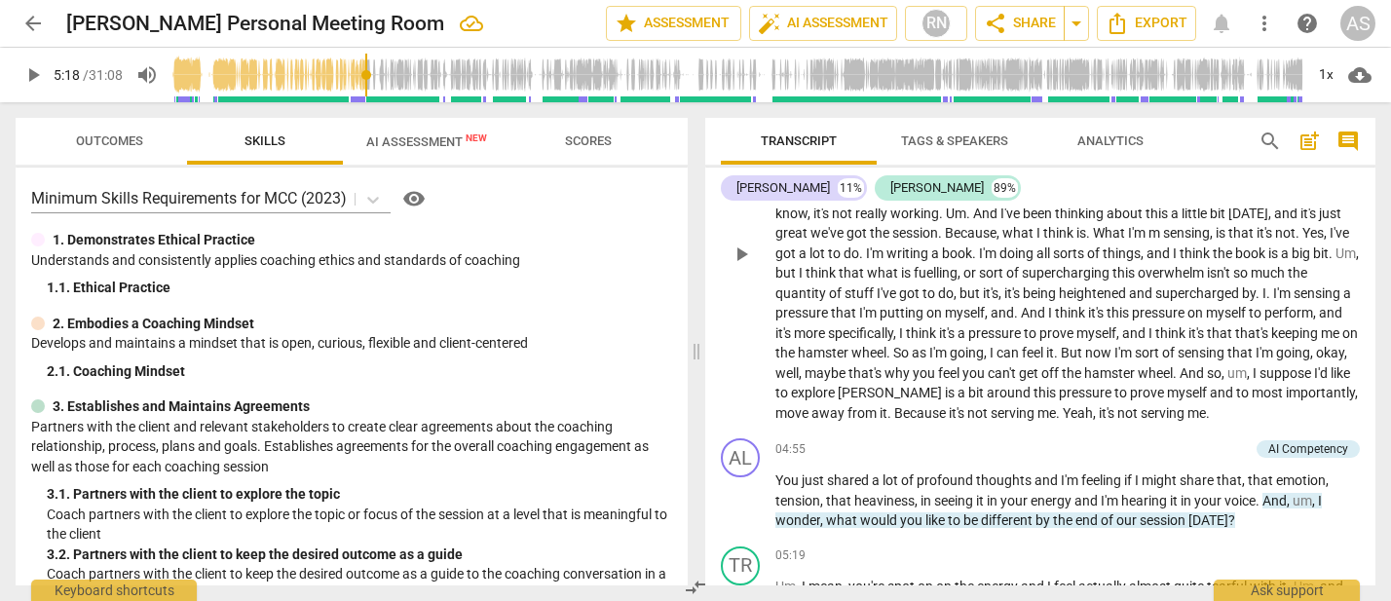
click at [741, 263] on span "play_arrow" at bounding box center [741, 254] width 23 height 23
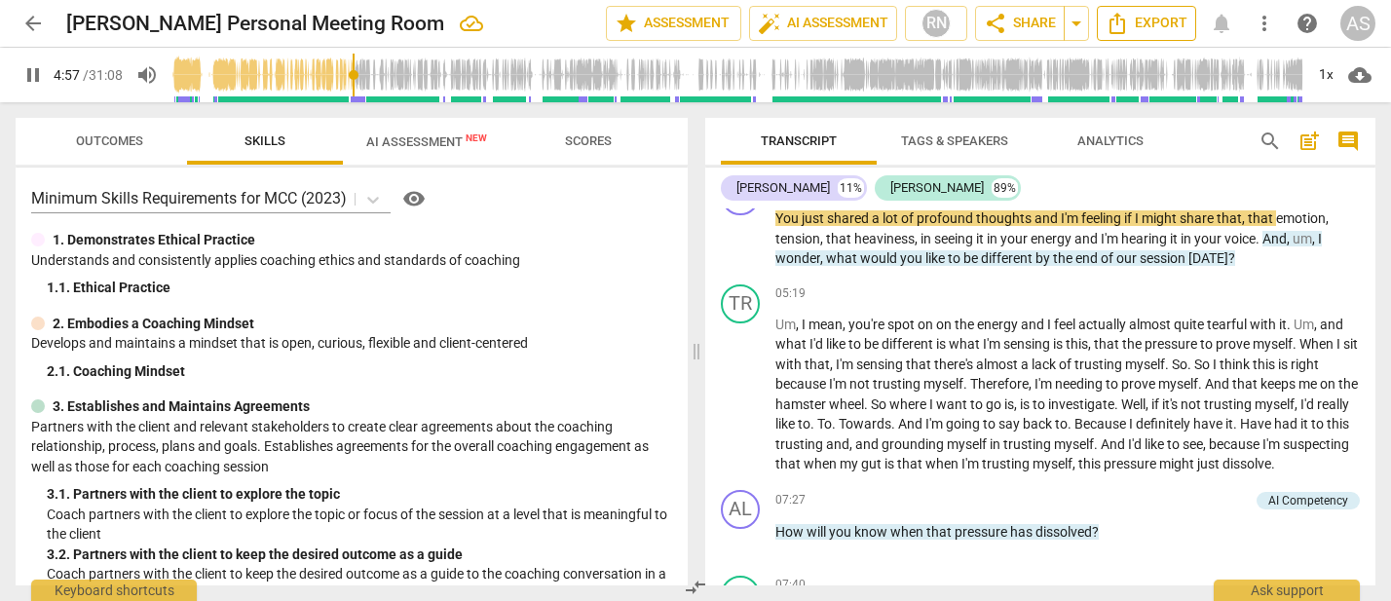
scroll to position [1188, 0]
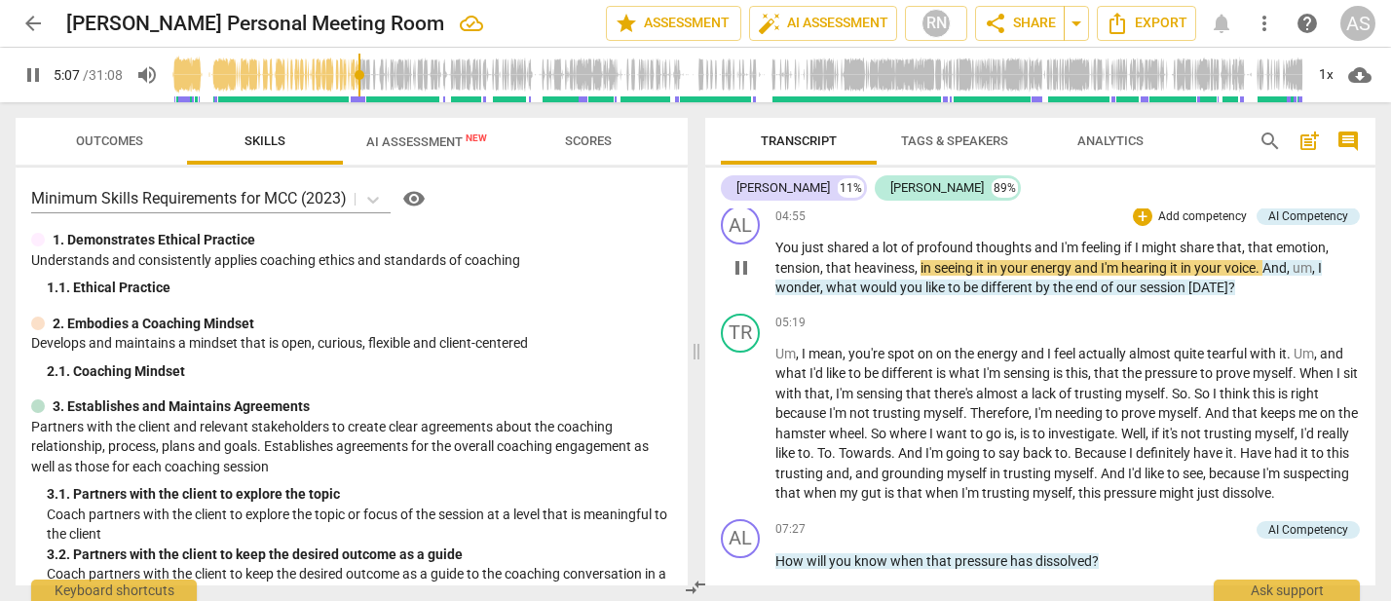
click at [746, 278] on span "pause" at bounding box center [741, 267] width 23 height 23
type input "308"
click at [775, 273] on div "play_arrow pause" at bounding box center [751, 269] width 50 height 48
drag, startPoint x: 777, startPoint y: 274, endPoint x: 778, endPoint y: 291, distance: 17.6
click at [777, 274] on span "tension" at bounding box center [798, 268] width 45 height 16
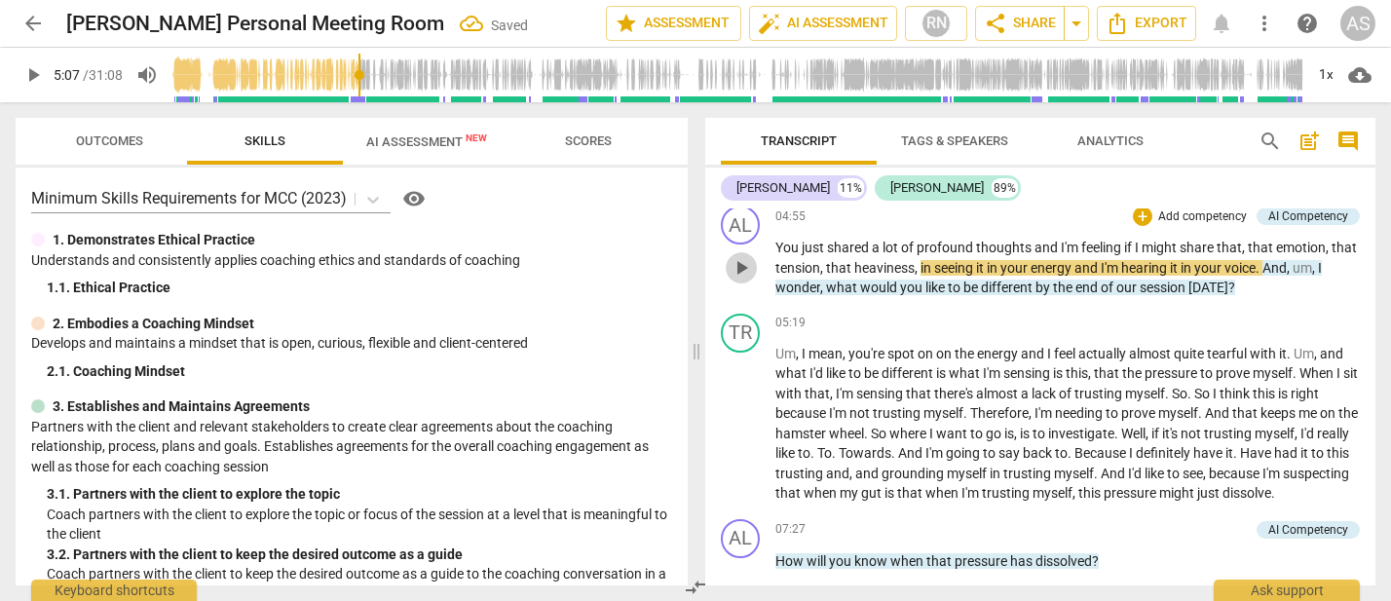
click at [735, 280] on span "play_arrow" at bounding box center [741, 267] width 23 height 23
click at [736, 280] on span "pause" at bounding box center [741, 267] width 23 height 23
type input "311"
drag, startPoint x: 961, startPoint y: 275, endPoint x: 966, endPoint y: 289, distance: 15.4
click at [934, 275] on span "in" at bounding box center [928, 268] width 14 height 16
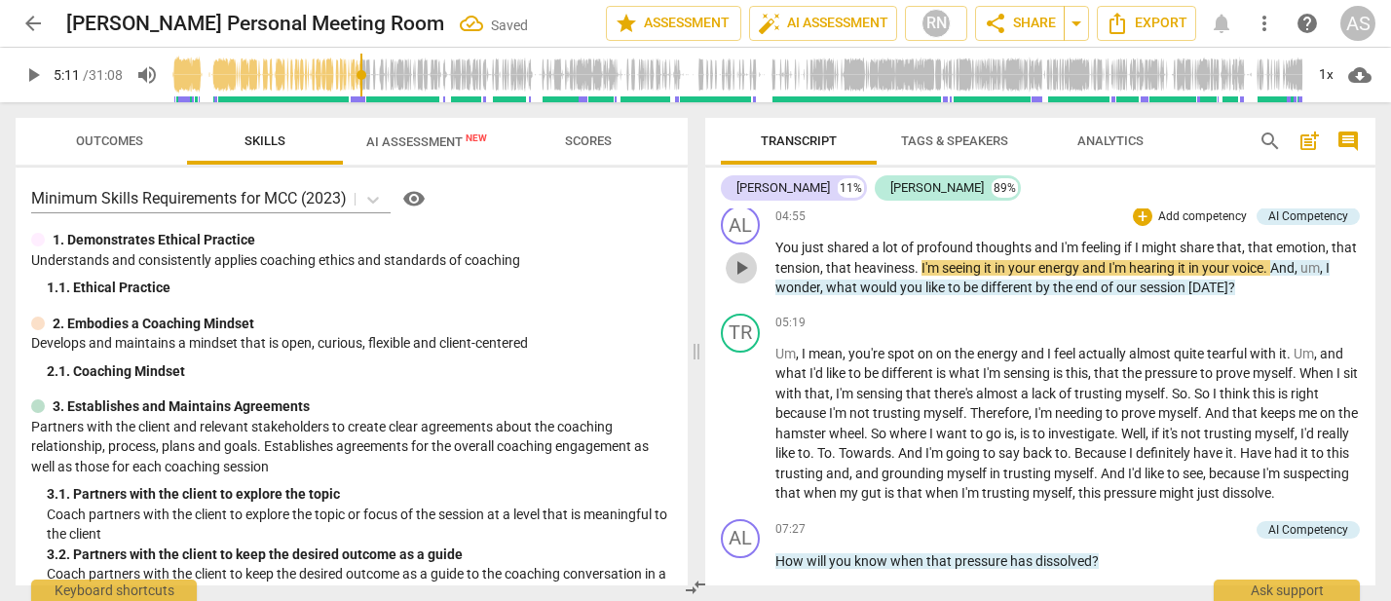
click at [744, 280] on span "play_arrow" at bounding box center [741, 267] width 23 height 23
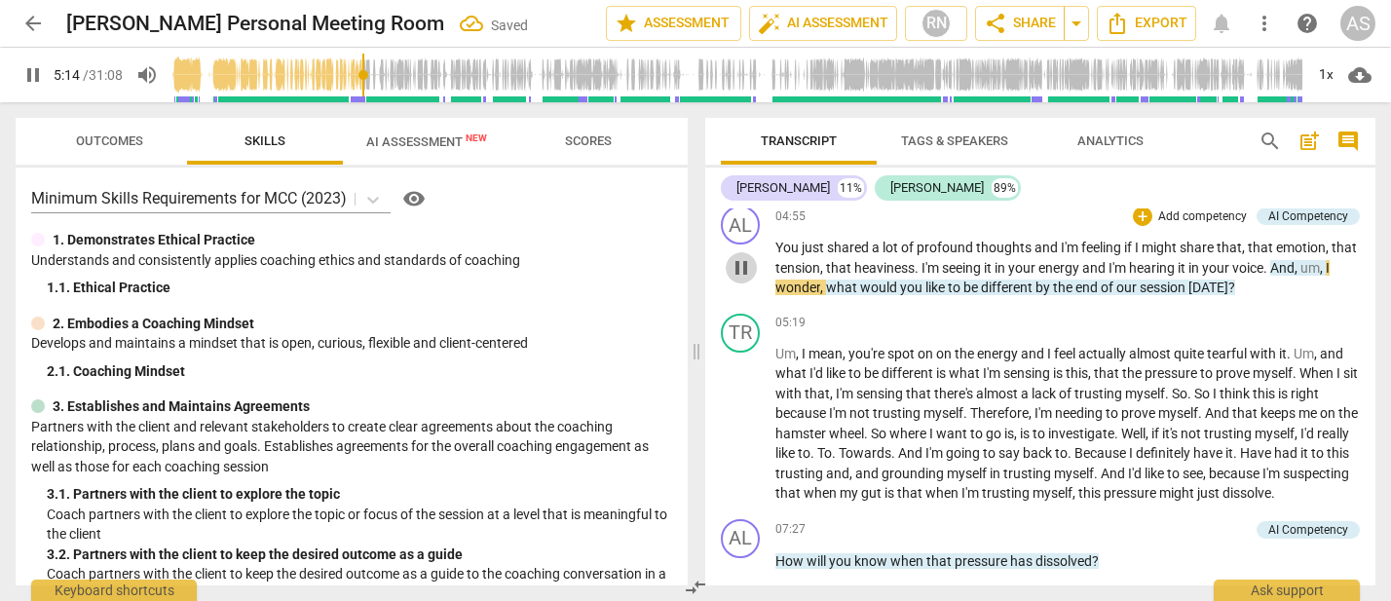
click at [745, 280] on span "pause" at bounding box center [741, 267] width 23 height 23
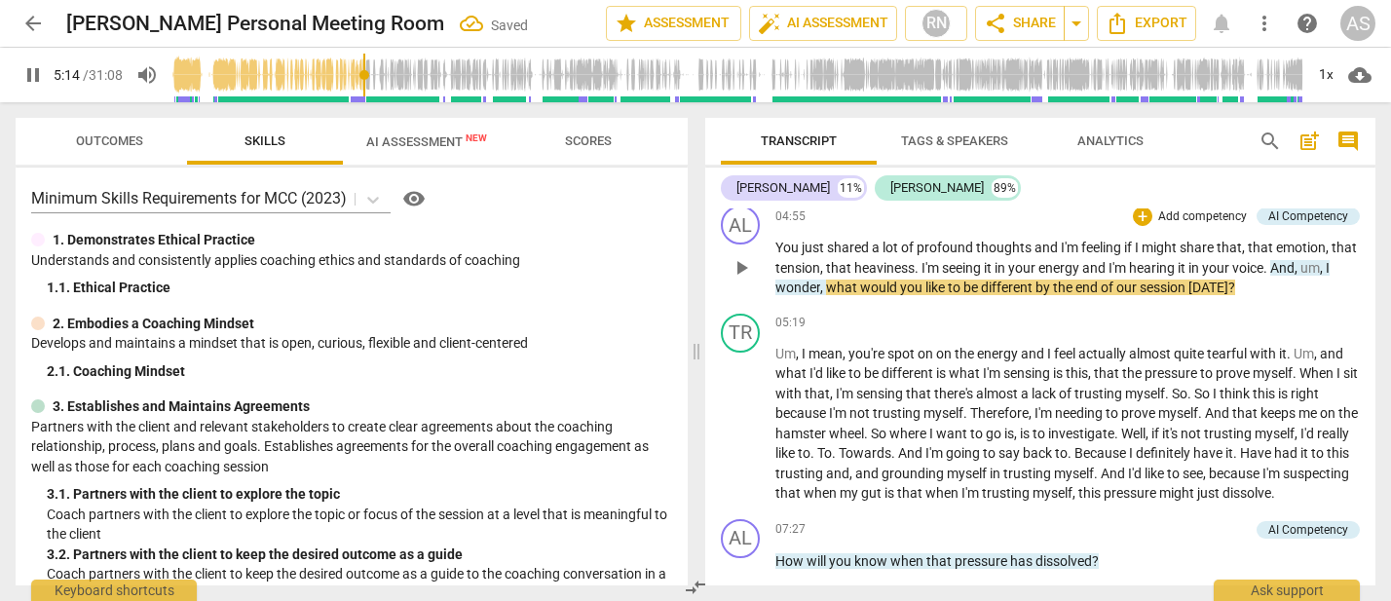
type input "315"
click at [1326, 276] on span "I" at bounding box center [1328, 268] width 4 height 16
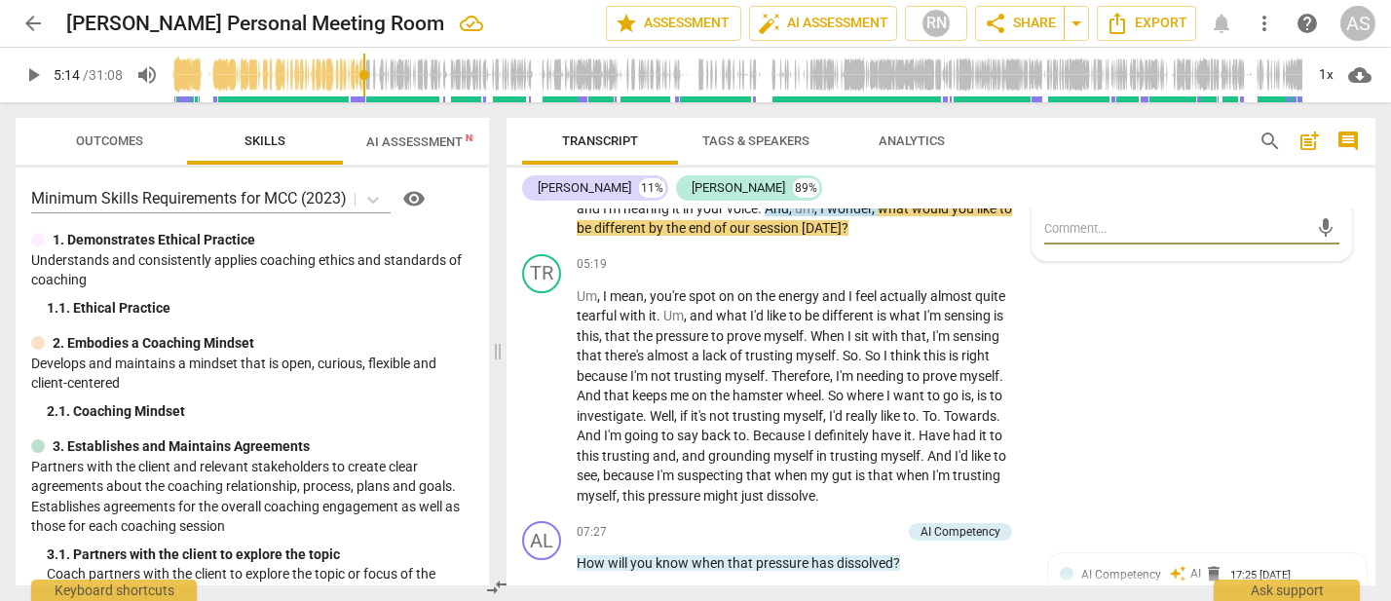
scroll to position [1297, 0]
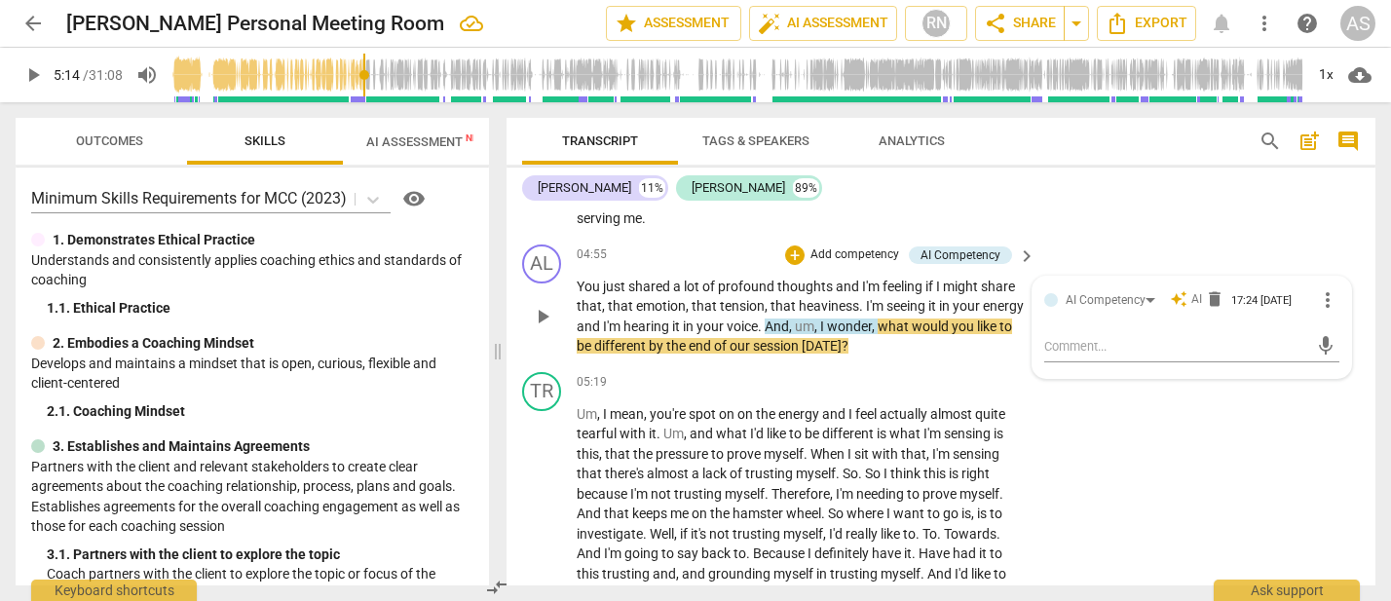
click at [827, 319] on span "I" at bounding box center [823, 327] width 7 height 16
click at [543, 305] on span "play_arrow" at bounding box center [542, 316] width 23 height 23
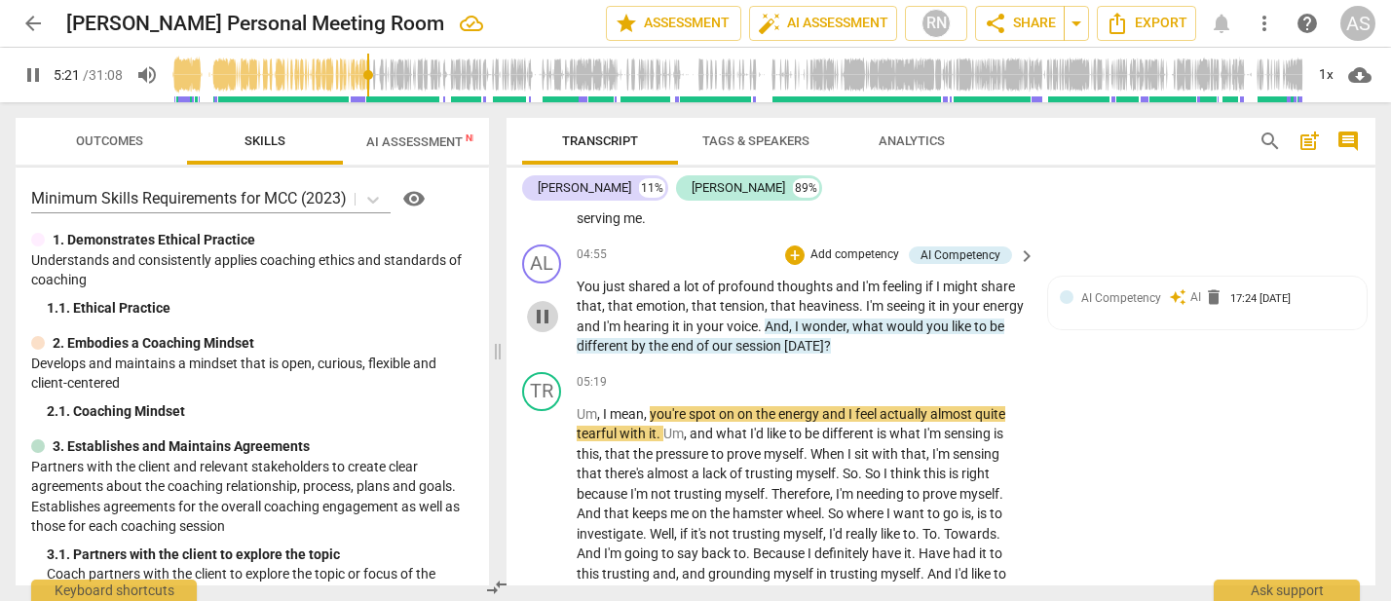
click at [544, 305] on span "pause" at bounding box center [542, 316] width 23 height 23
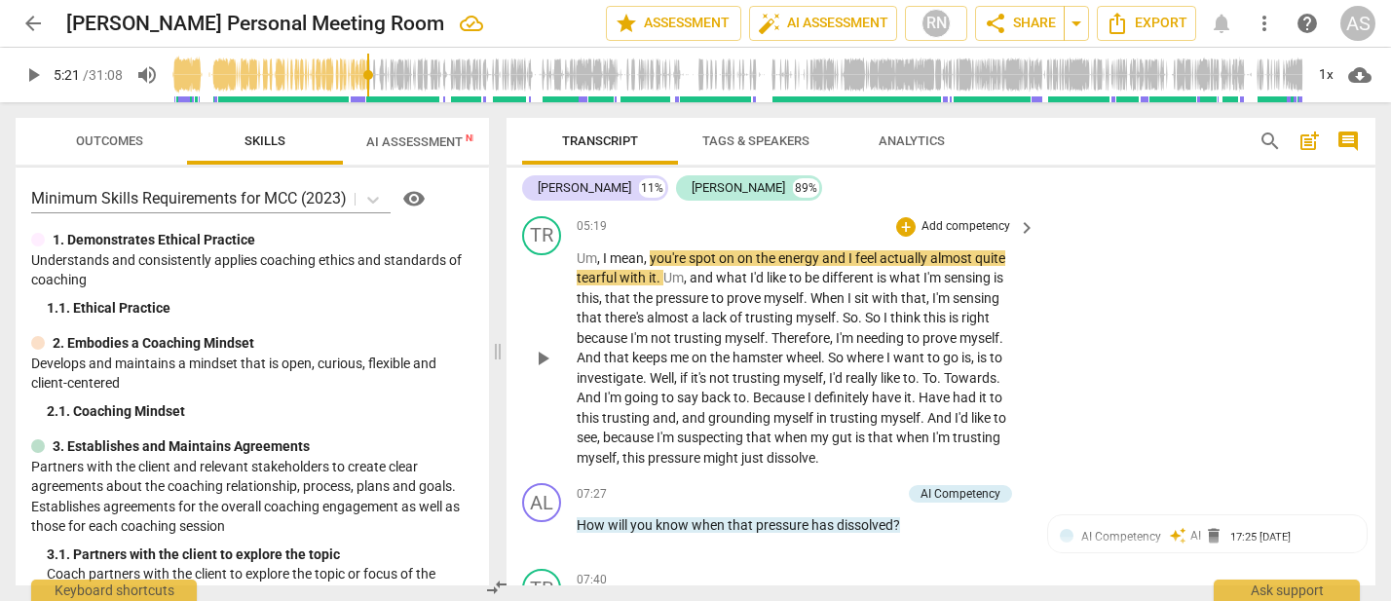
scroll to position [1451, 0]
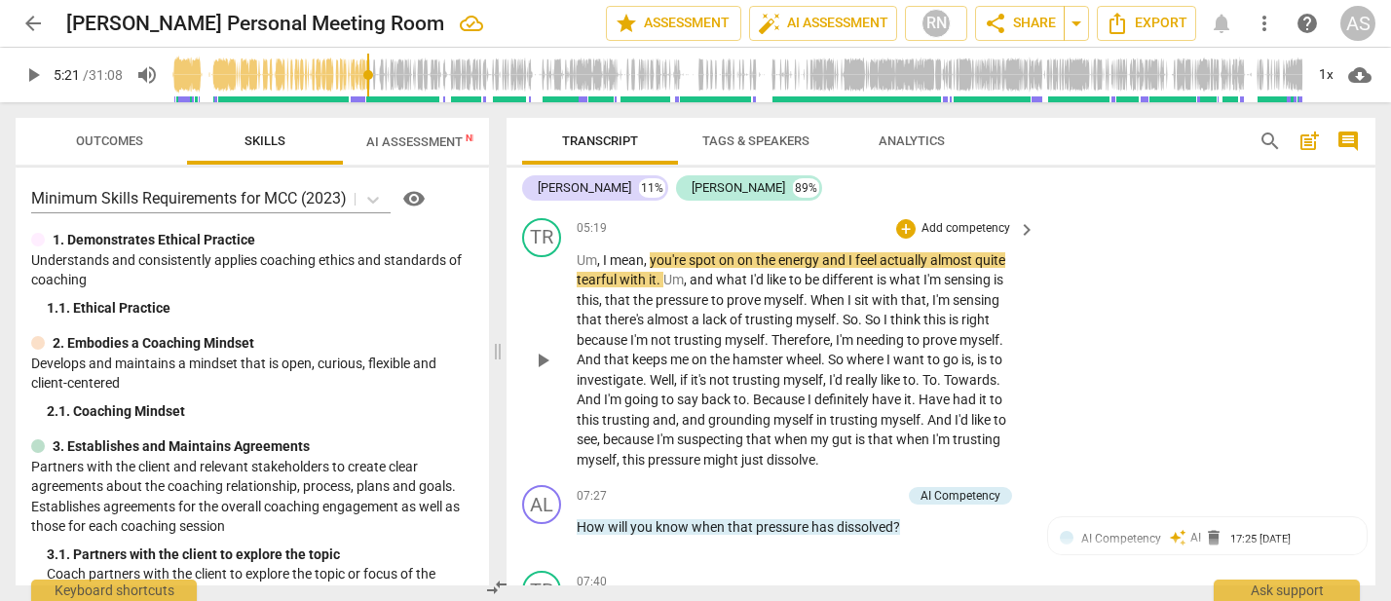
click at [542, 349] on span "play_arrow" at bounding box center [542, 360] width 23 height 23
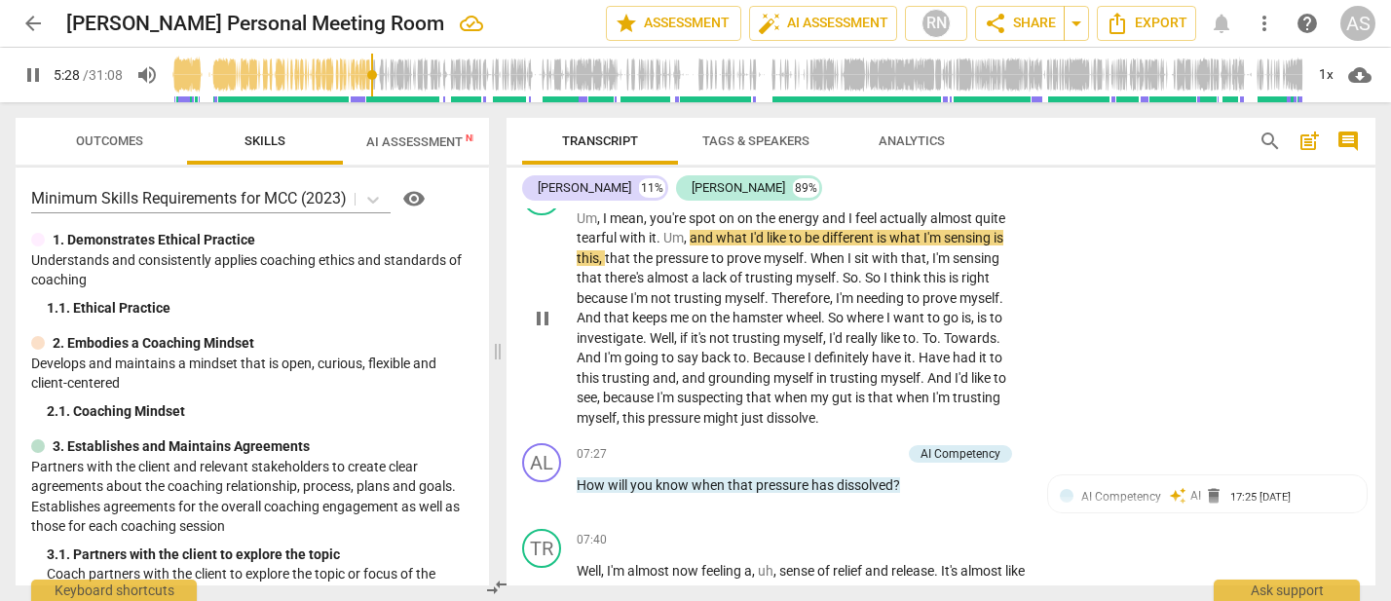
scroll to position [1492, 0]
drag, startPoint x: 690, startPoint y: 220, endPoint x: 695, endPoint y: 232, distance: 12.7
click at [690, 231] on span "and" at bounding box center [703, 239] width 26 height 16
type input "334"
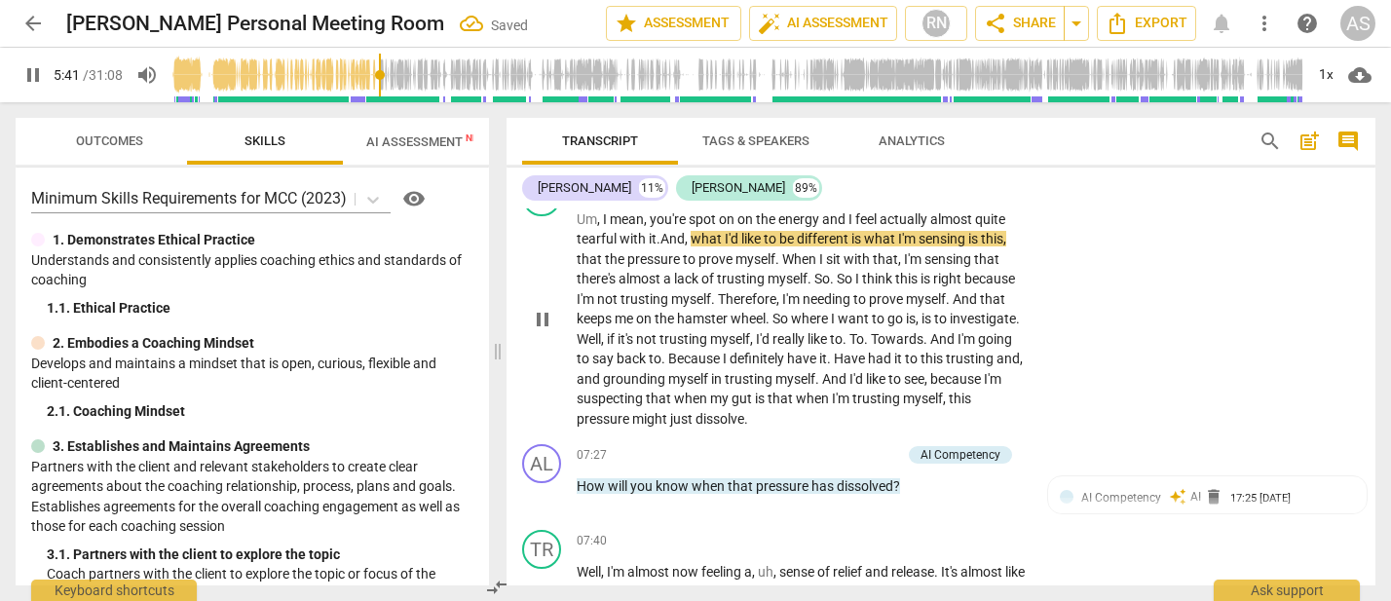
drag, startPoint x: 867, startPoint y: 217, endPoint x: 868, endPoint y: 254, distance: 37.0
click at [864, 231] on span "is" at bounding box center [858, 239] width 13 height 16
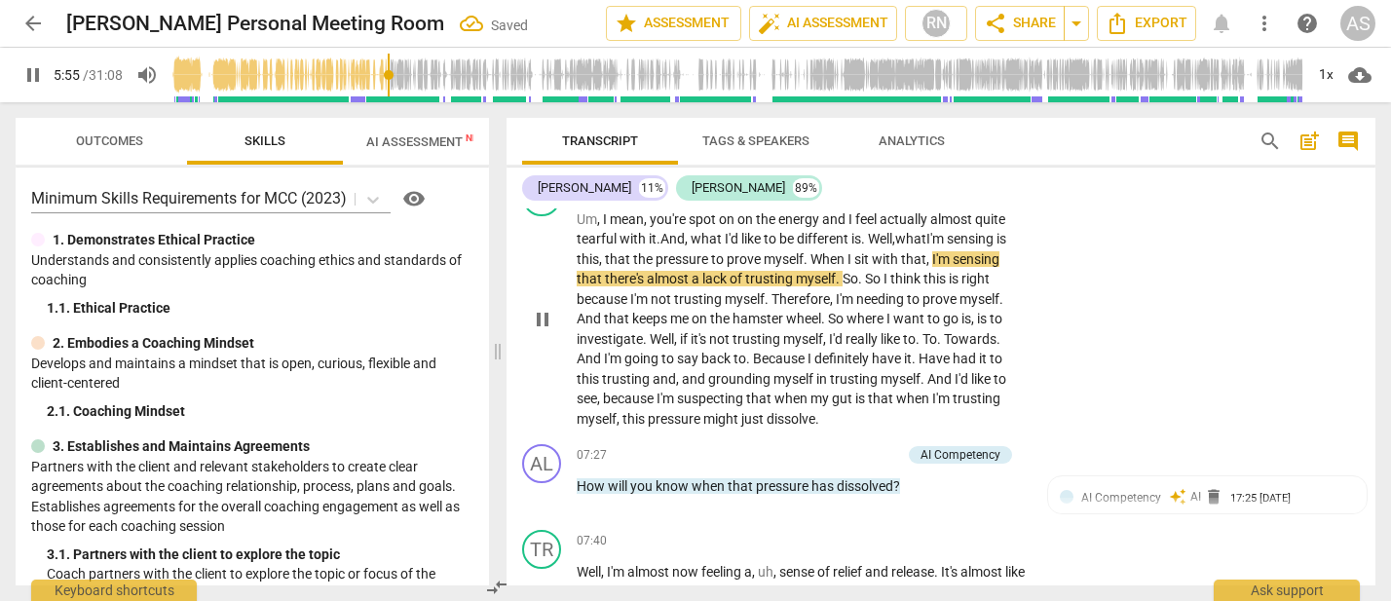
click at [806, 251] on span "." at bounding box center [807, 259] width 7 height 16
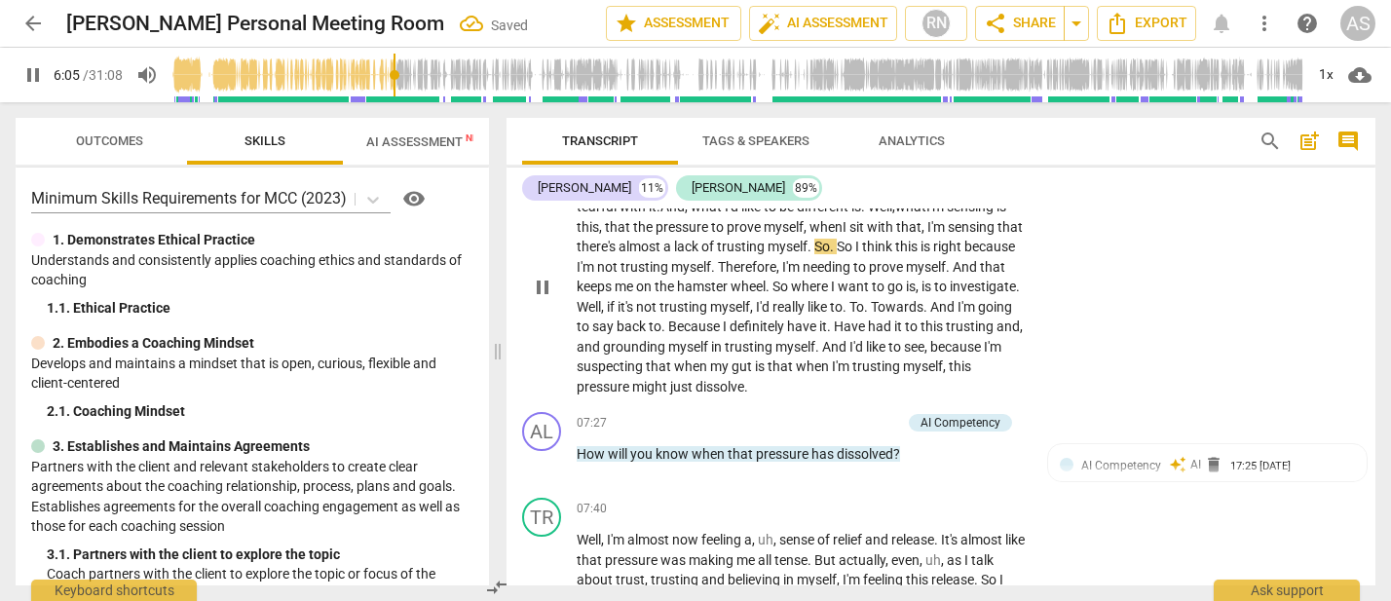
scroll to position [1523, 0]
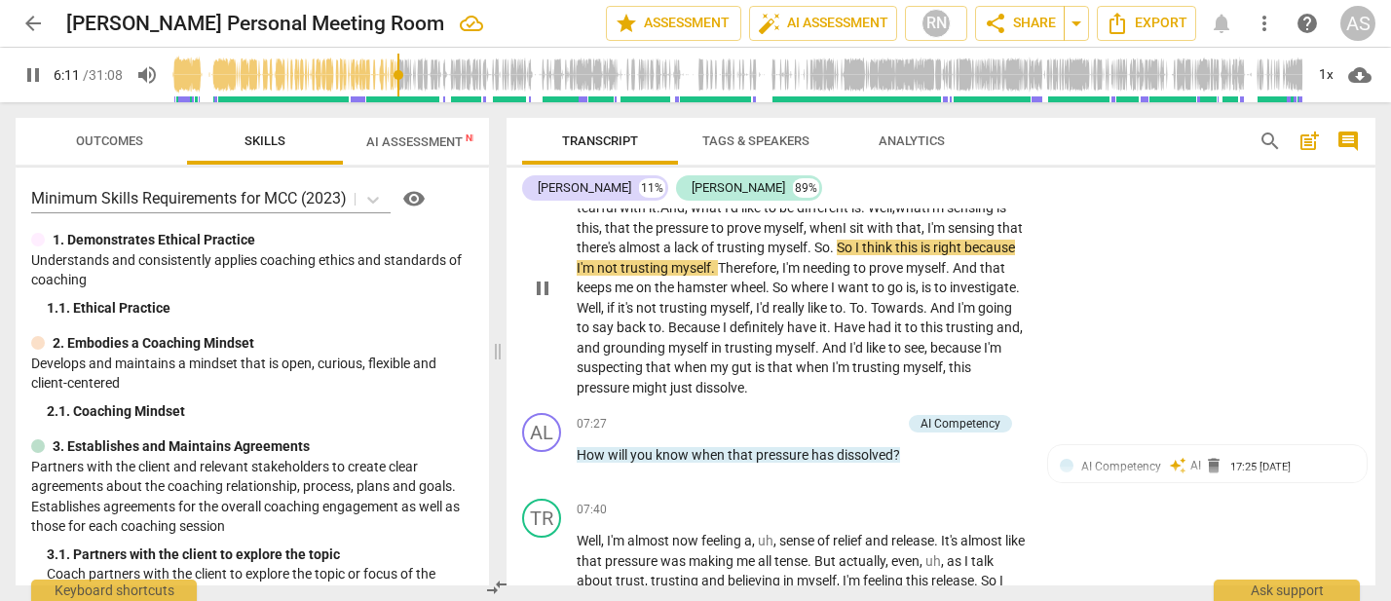
drag, startPoint x: 865, startPoint y: 225, endPoint x: 878, endPoint y: 260, distance: 37.3
click at [837, 240] on span "." at bounding box center [833, 248] width 7 height 16
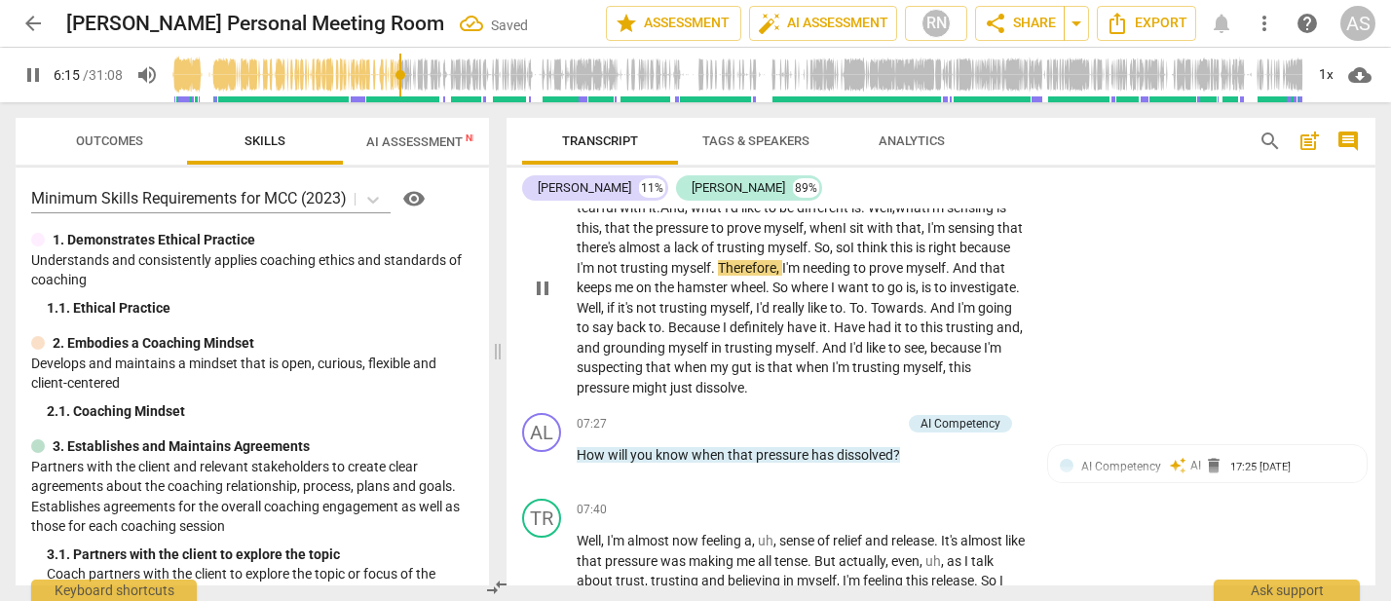
click at [851, 240] on span "so" at bounding box center [843, 248] width 15 height 16
click at [791, 280] on span "So" at bounding box center [782, 288] width 19 height 16
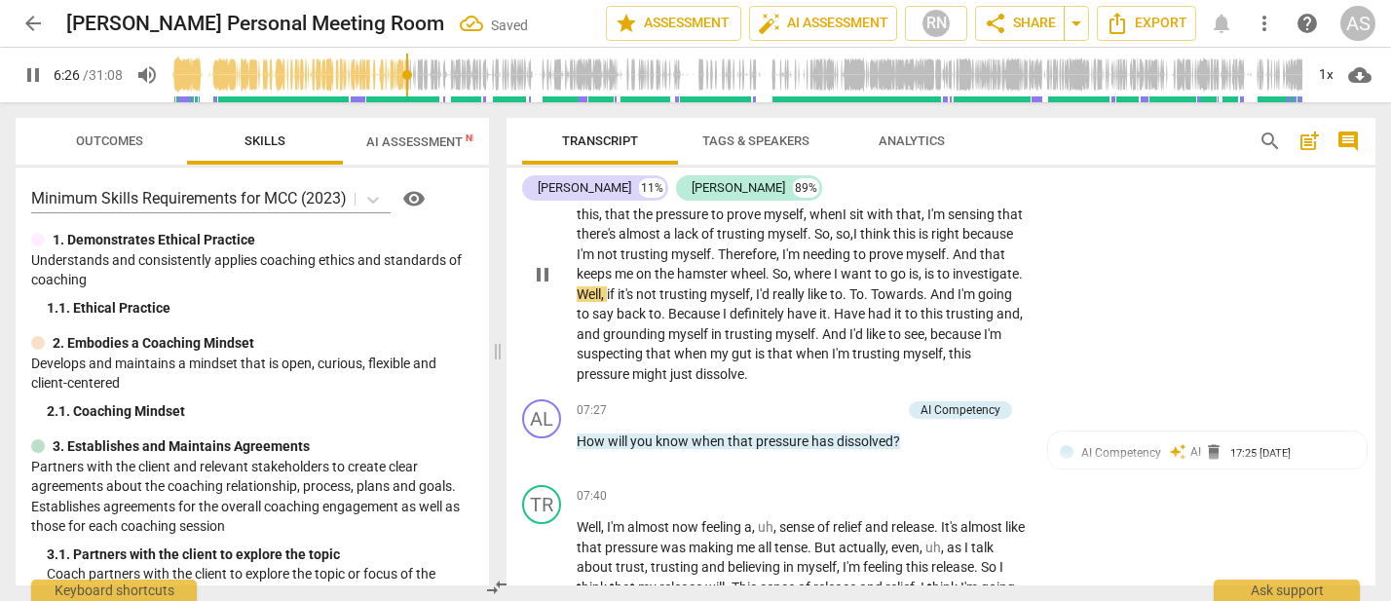
scroll to position [1535, 0]
drag, startPoint x: 653, startPoint y: 273, endPoint x: 653, endPoint y: 293, distance: 20.5
click at [601, 287] on span "Well" at bounding box center [589, 295] width 24 height 16
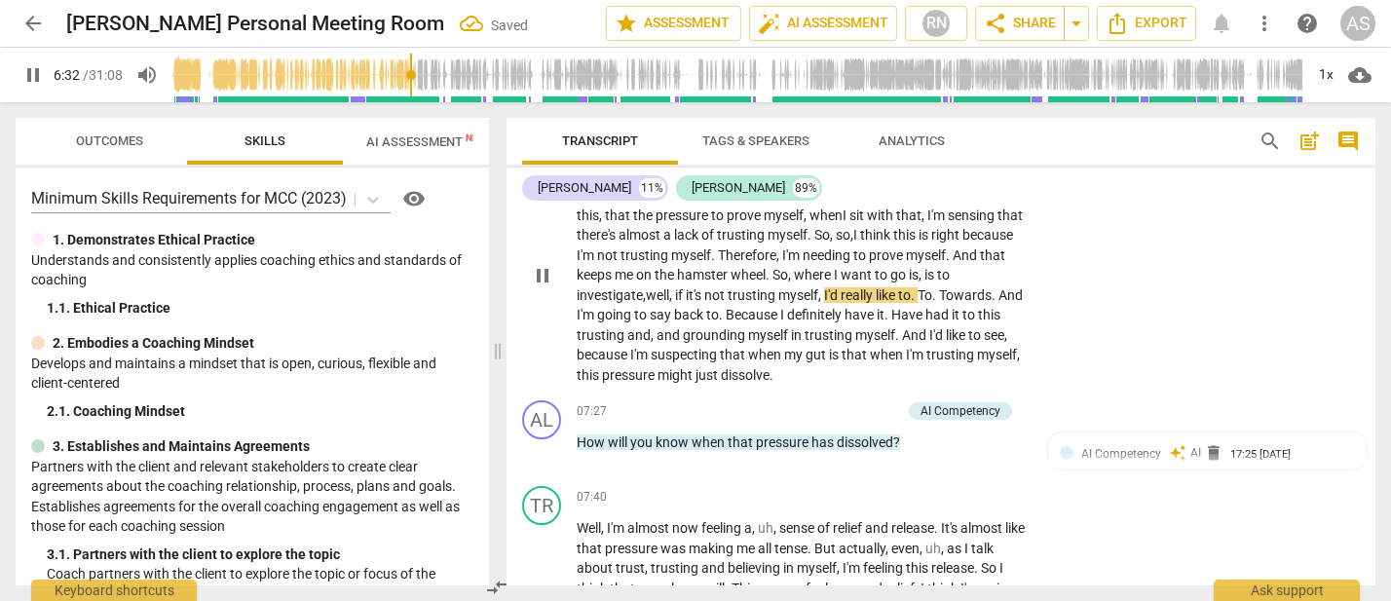
drag, startPoint x: 923, startPoint y: 276, endPoint x: 929, endPoint y: 312, distance: 36.7
click at [918, 287] on span "." at bounding box center [914, 295] width 7 height 16
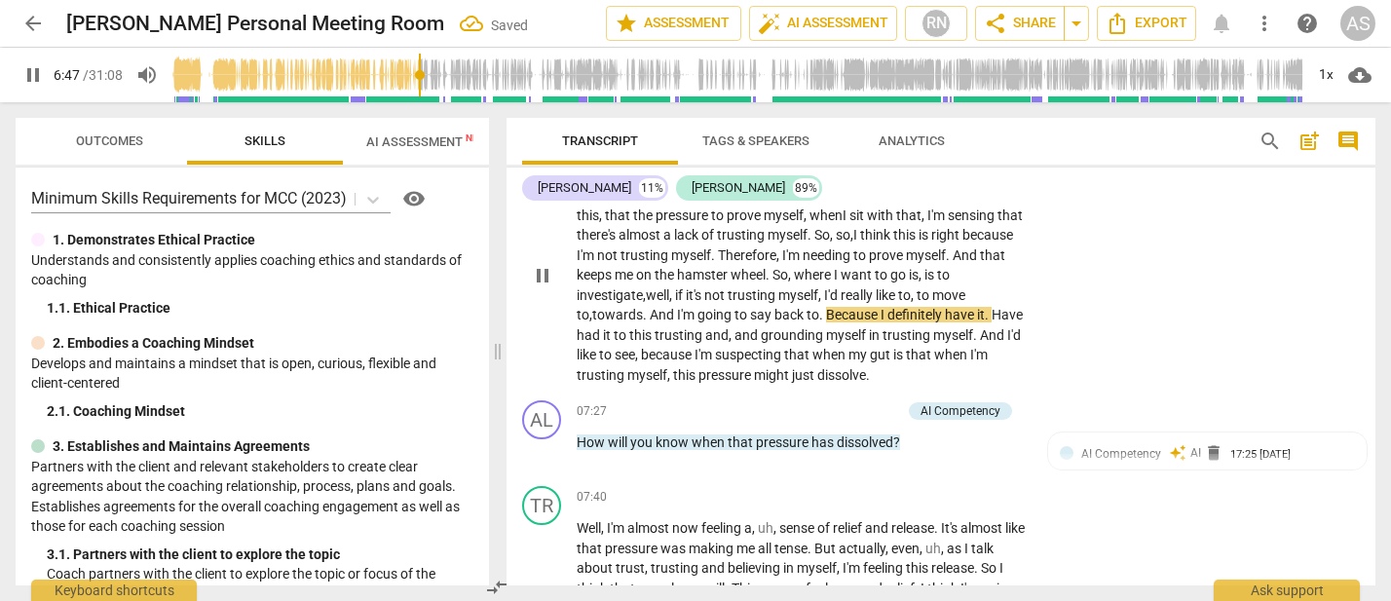
drag, startPoint x: 809, startPoint y: 293, endPoint x: 818, endPoint y: 309, distance: 18.4
click at [819, 307] on span "." at bounding box center [822, 315] width 7 height 16
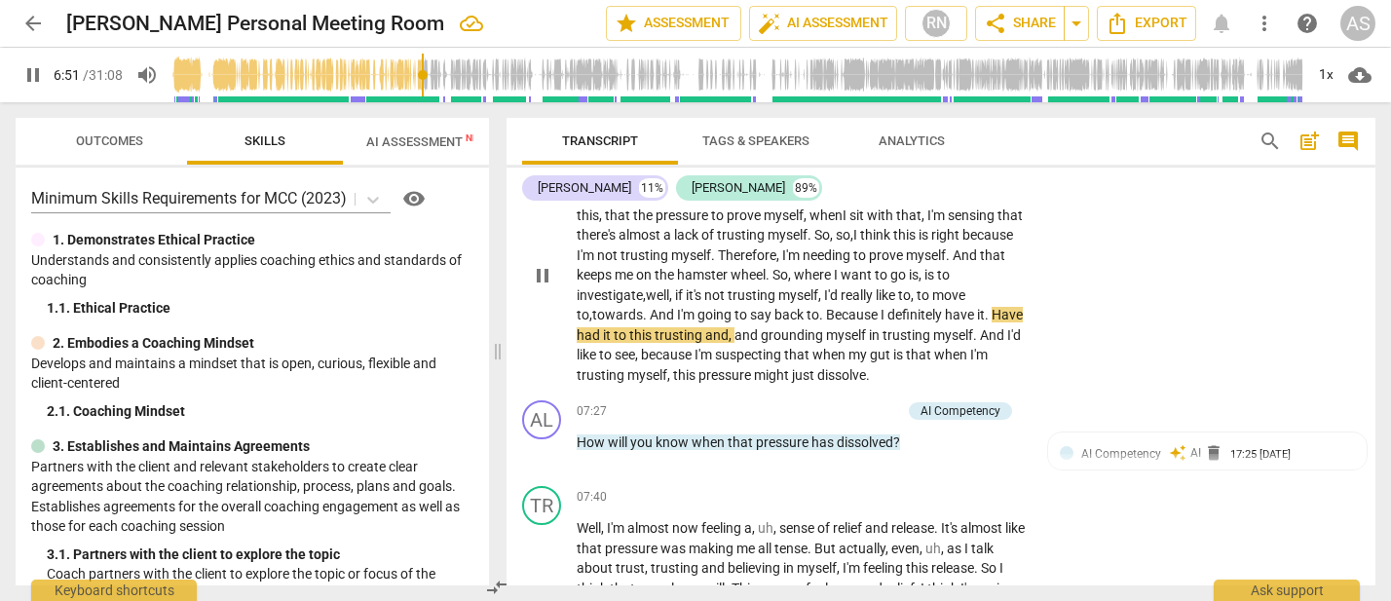
drag, startPoint x: 979, startPoint y: 289, endPoint x: 976, endPoint y: 304, distance: 14.9
click at [985, 307] on span "." at bounding box center [988, 315] width 7 height 16
click at [646, 327] on span "it" at bounding box center [651, 335] width 11 height 16
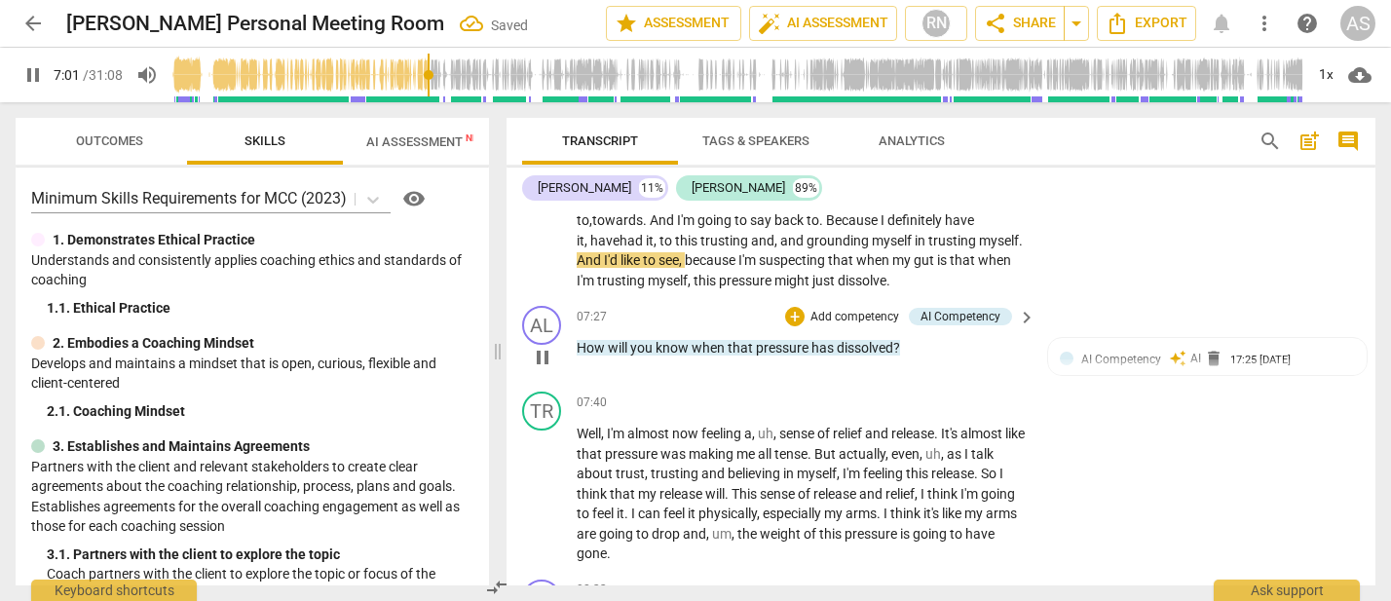
scroll to position [1629, 0]
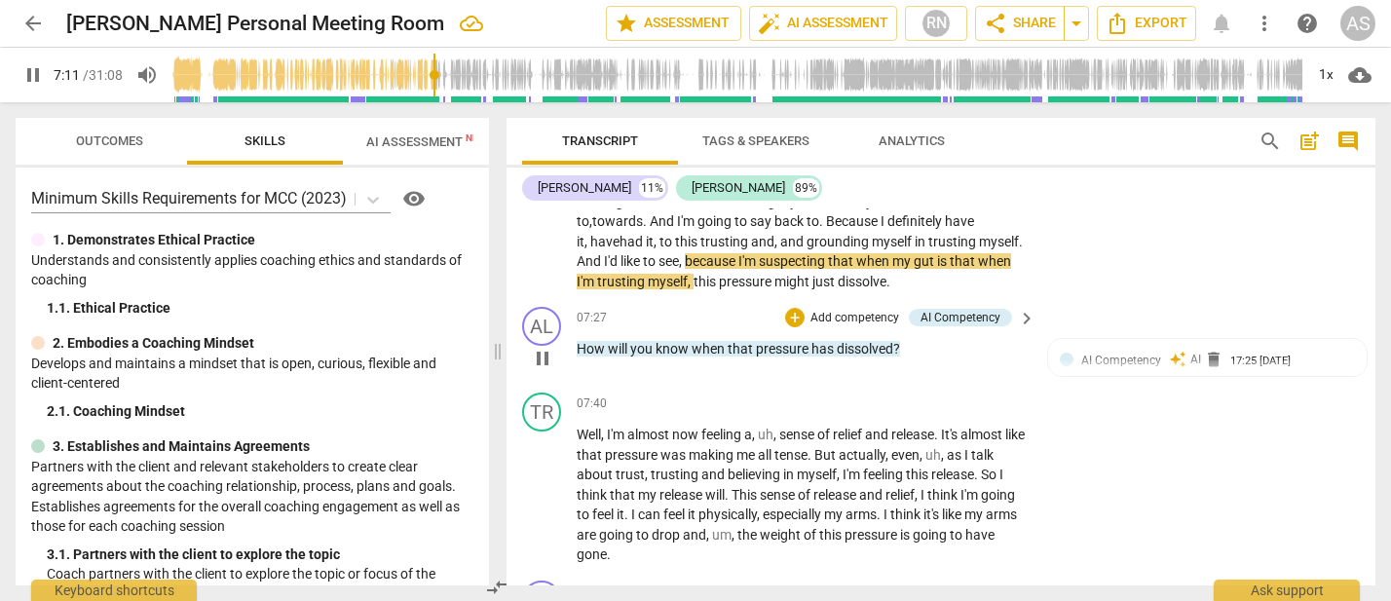
drag, startPoint x: 662, startPoint y: 237, endPoint x: 659, endPoint y: 295, distance: 58.5
click at [685, 253] on span "because" at bounding box center [712, 261] width 54 height 16
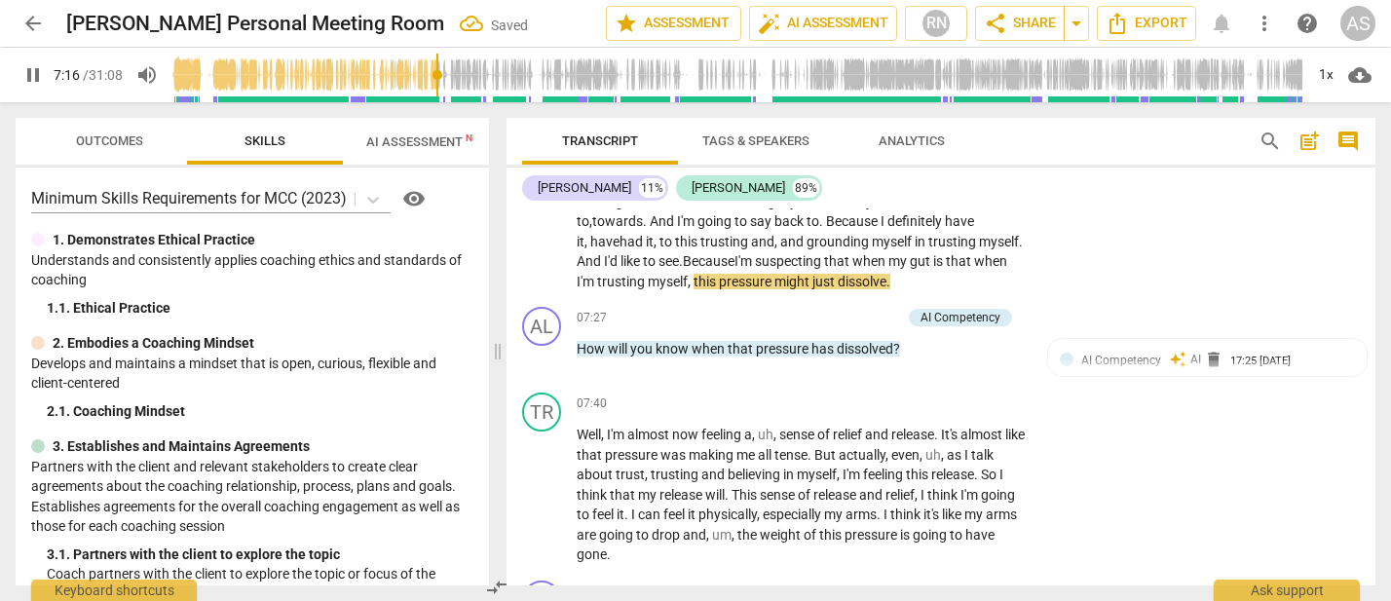
click at [867, 253] on span "when" at bounding box center [871, 261] width 36 height 16
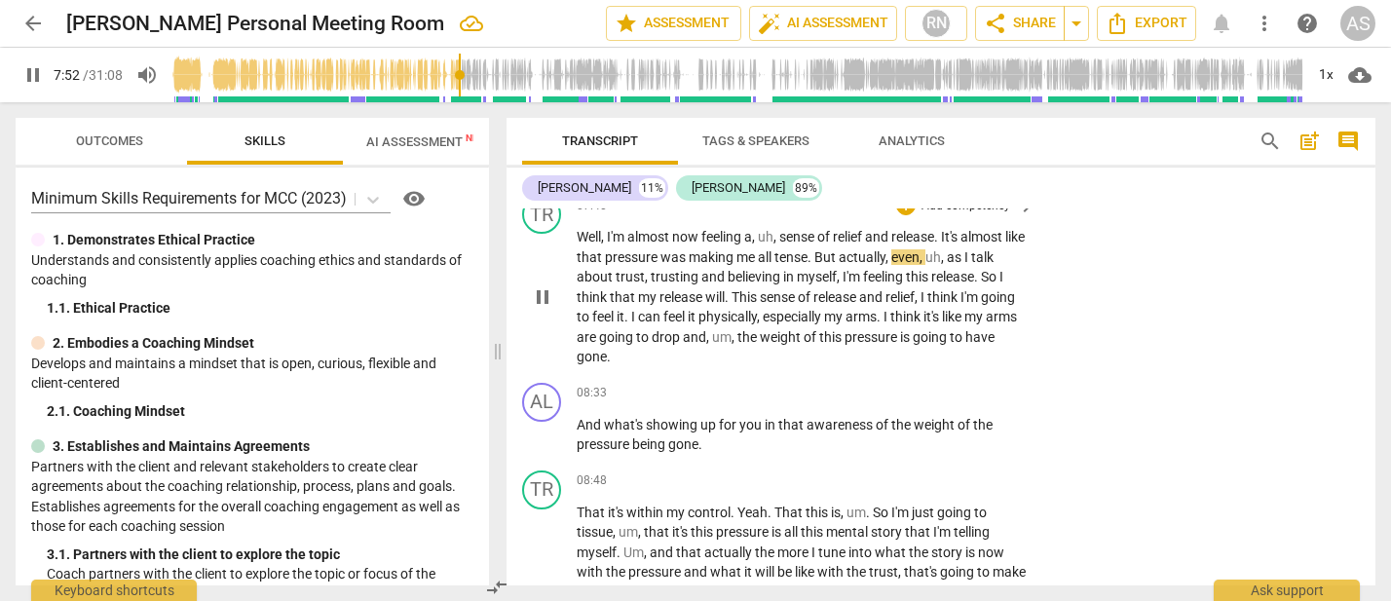
scroll to position [1832, 0]
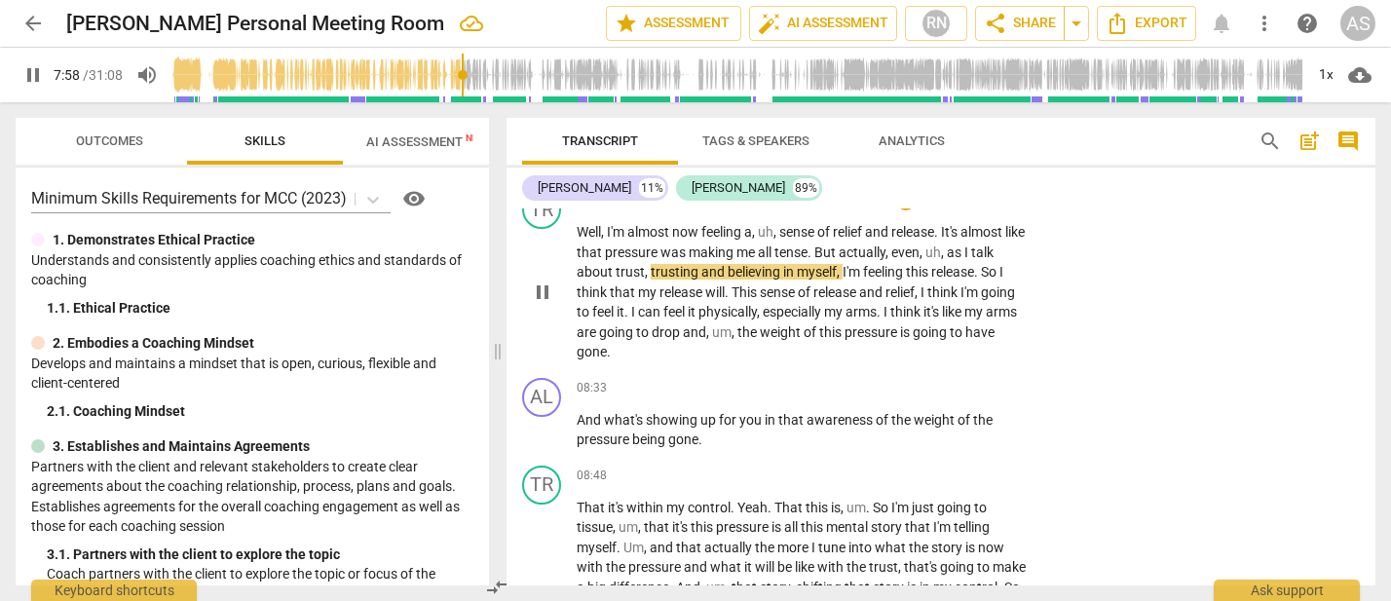
drag, startPoint x: 649, startPoint y: 245, endPoint x: 631, endPoint y: 286, distance: 45.4
click at [651, 264] on span "trusting" at bounding box center [676, 272] width 51 height 16
type input "479"
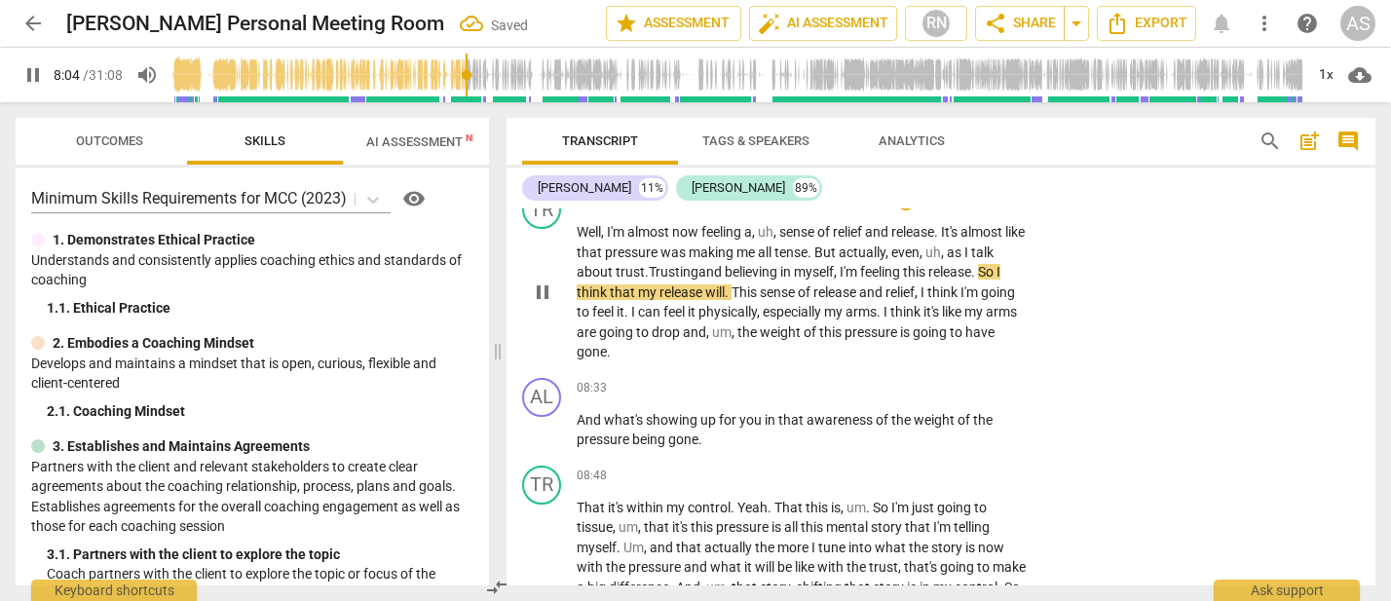
drag, startPoint x: 1004, startPoint y: 246, endPoint x: 1018, endPoint y: 301, distance: 57.4
click at [997, 264] on span "So" at bounding box center [987, 272] width 19 height 16
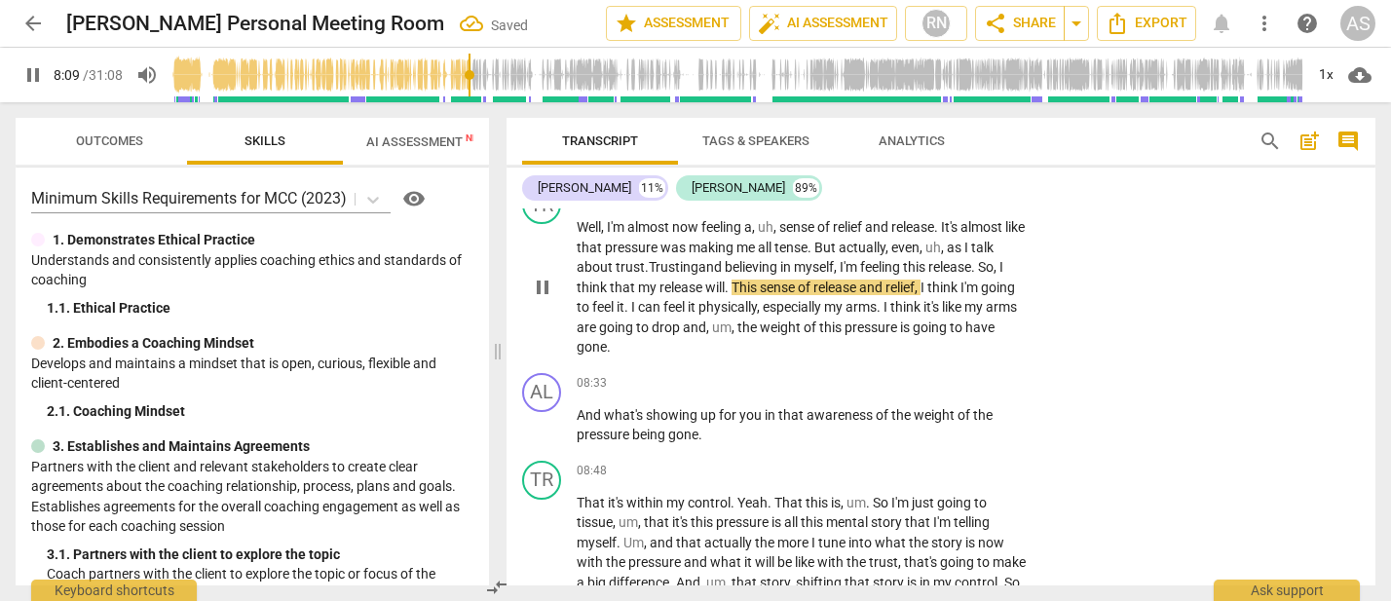
drag, startPoint x: 730, startPoint y: 263, endPoint x: 734, endPoint y: 283, distance: 19.9
click at [729, 280] on span "." at bounding box center [728, 288] width 7 height 16
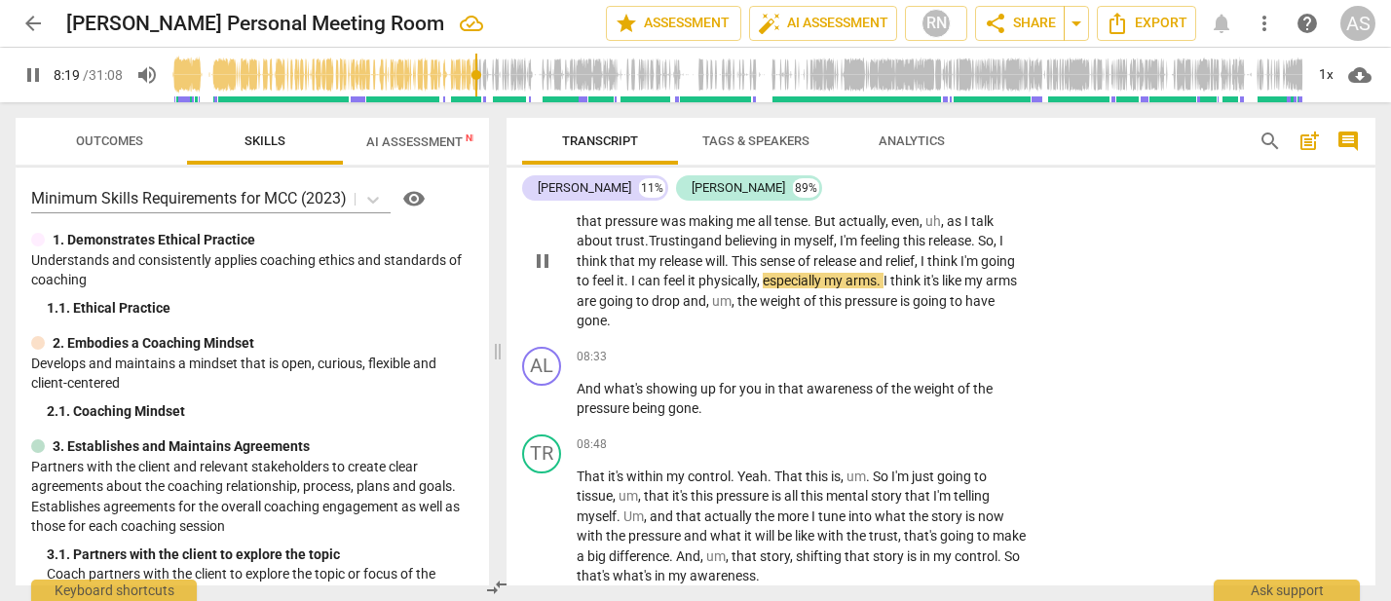
scroll to position [1867, 0]
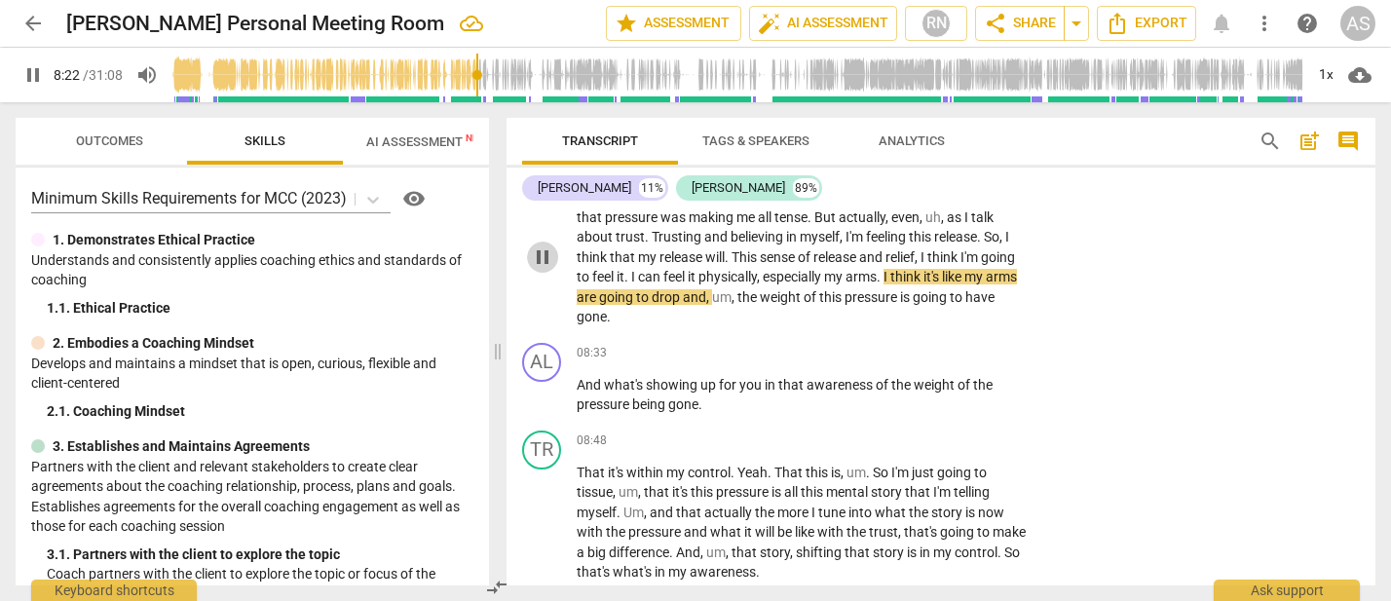
click at [549, 246] on span "pause" at bounding box center [542, 257] width 23 height 23
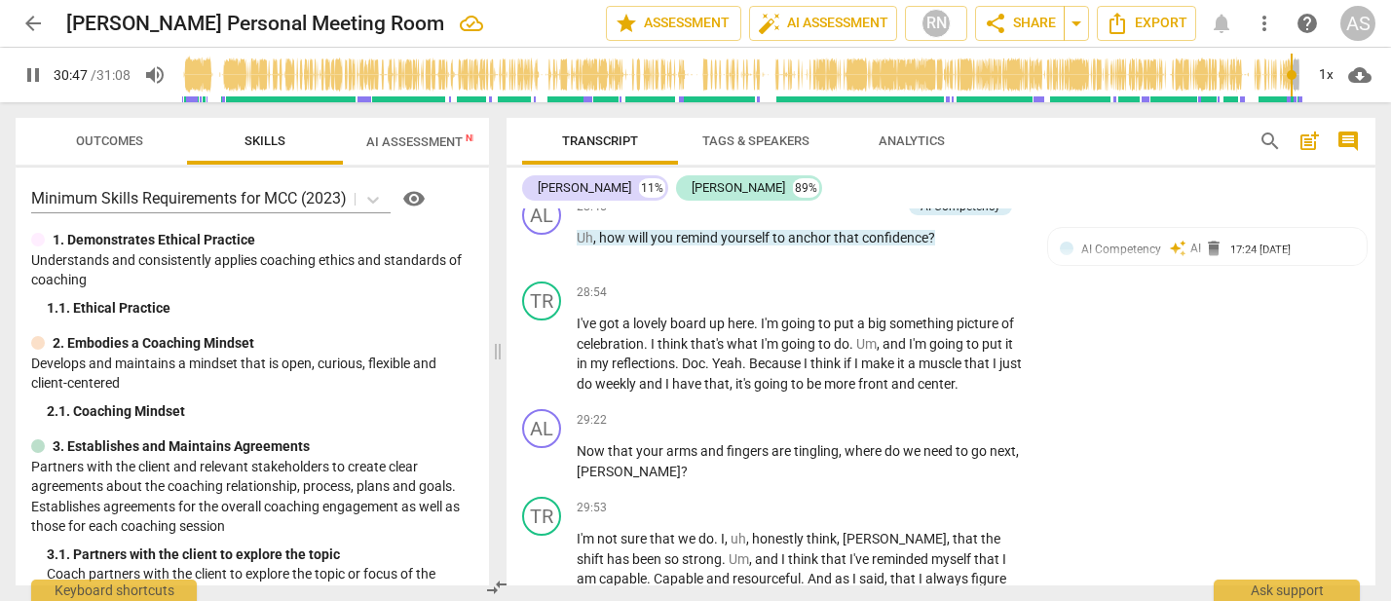
scroll to position [6383, 0]
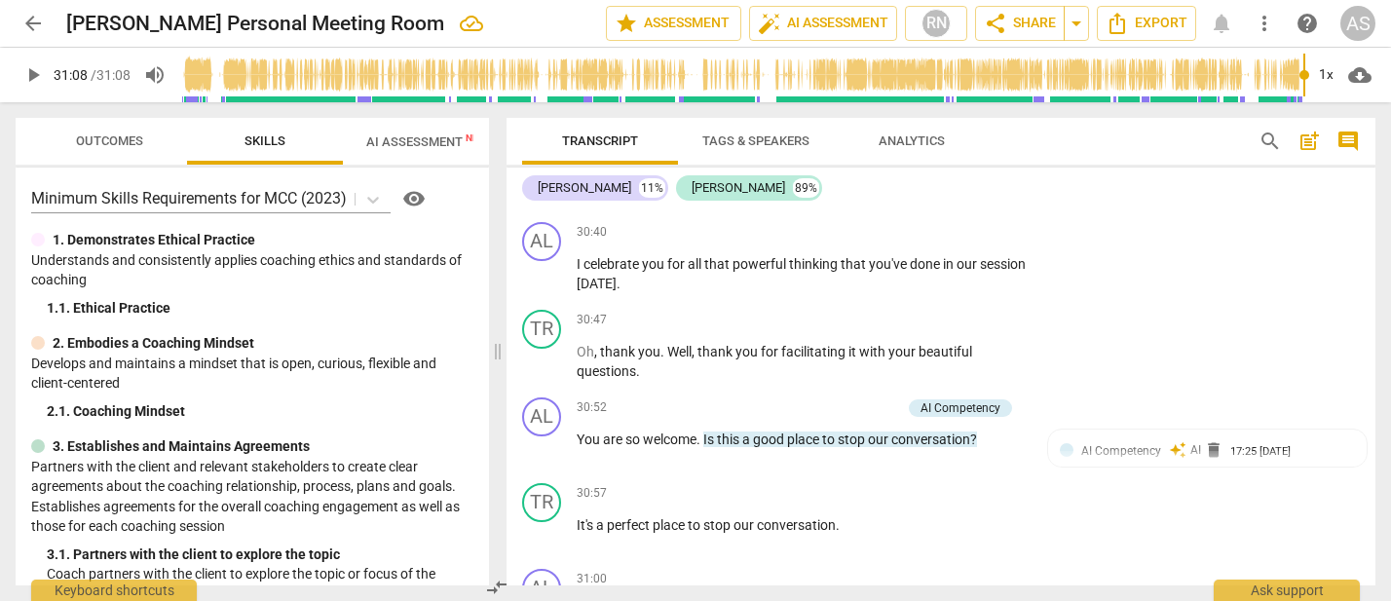
type input "1868"
